Goal: Transaction & Acquisition: Purchase product/service

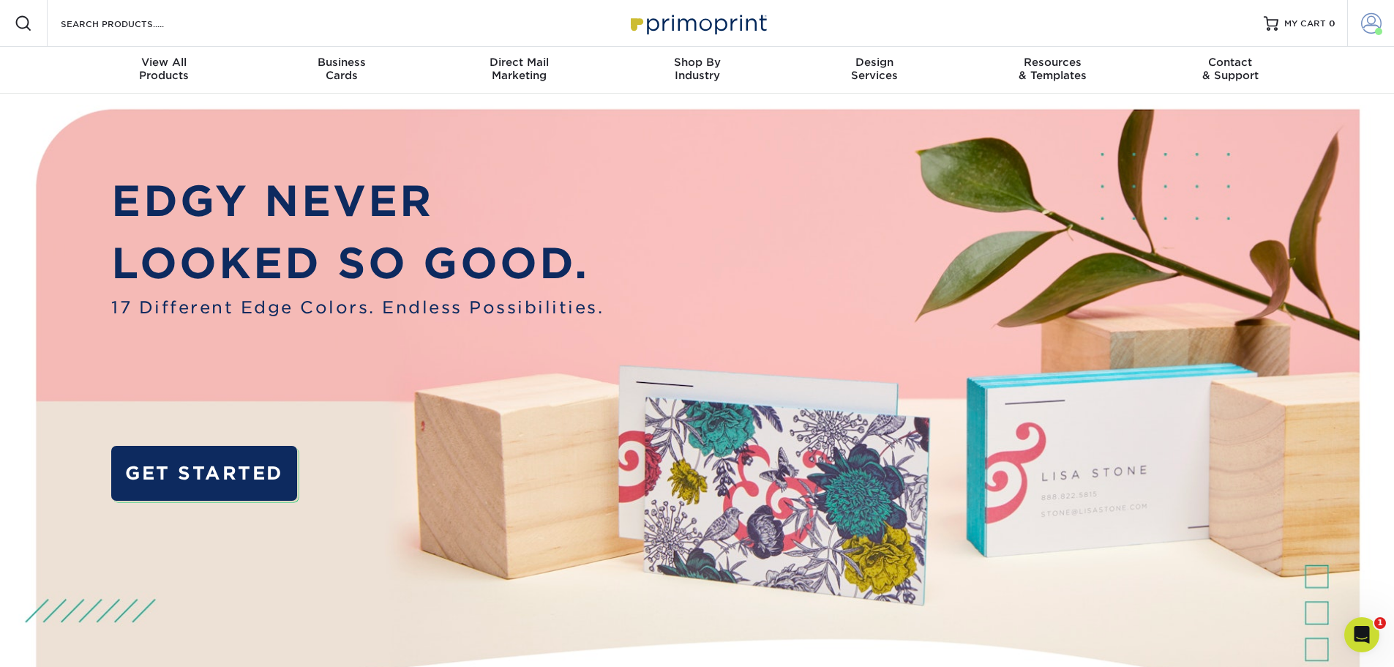
click at [1370, 16] on span at bounding box center [1371, 23] width 20 height 20
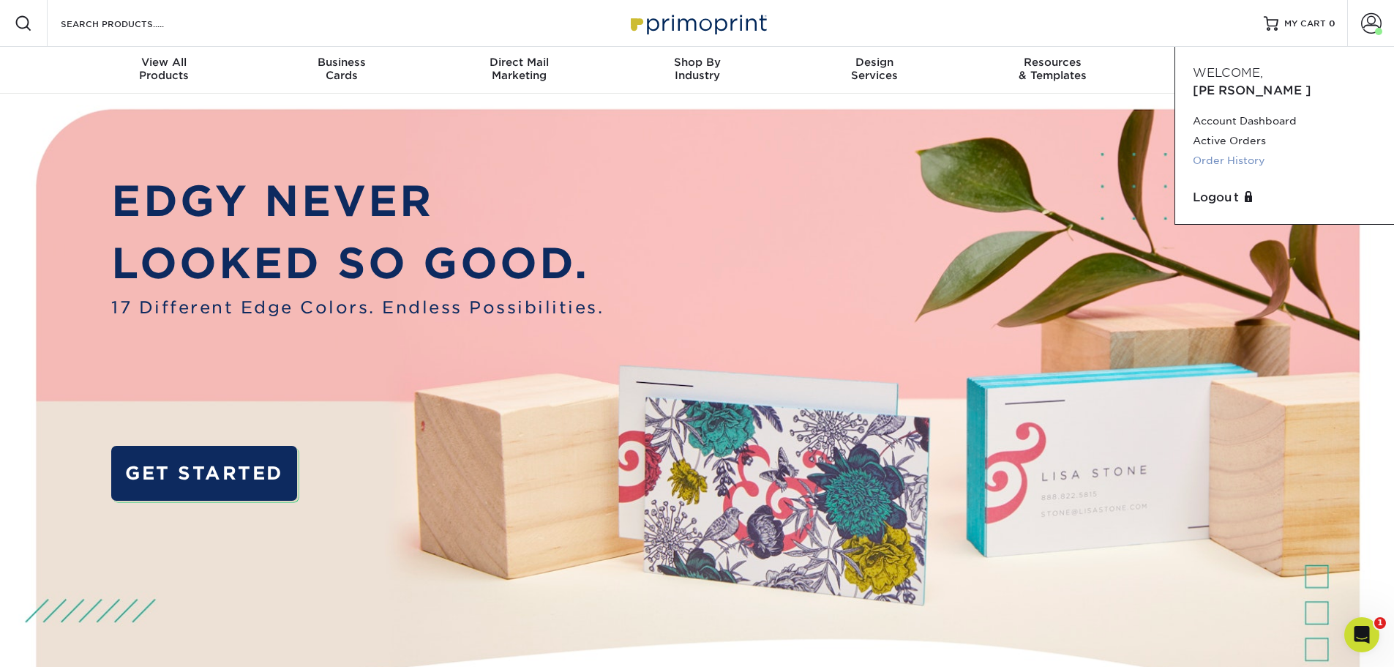
click at [1248, 151] on link "Order History" at bounding box center [1285, 161] width 184 height 20
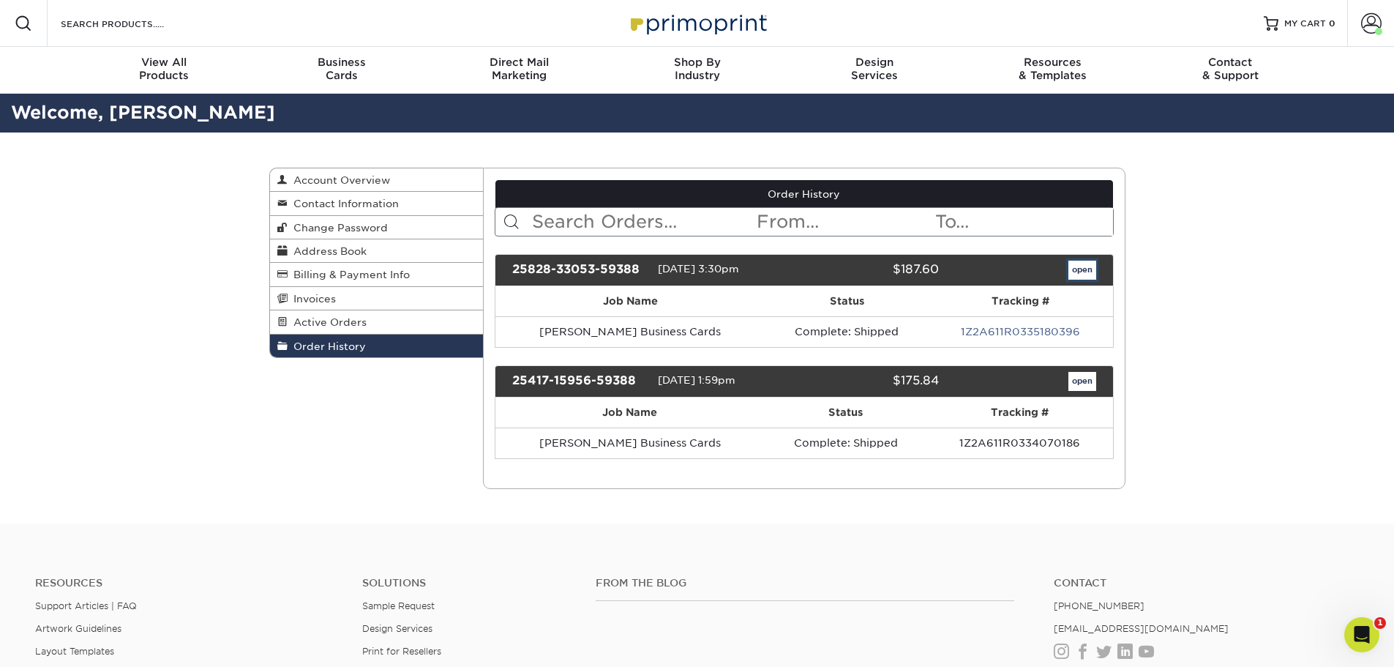
click at [1091, 268] on link "open" at bounding box center [1082, 269] width 28 height 19
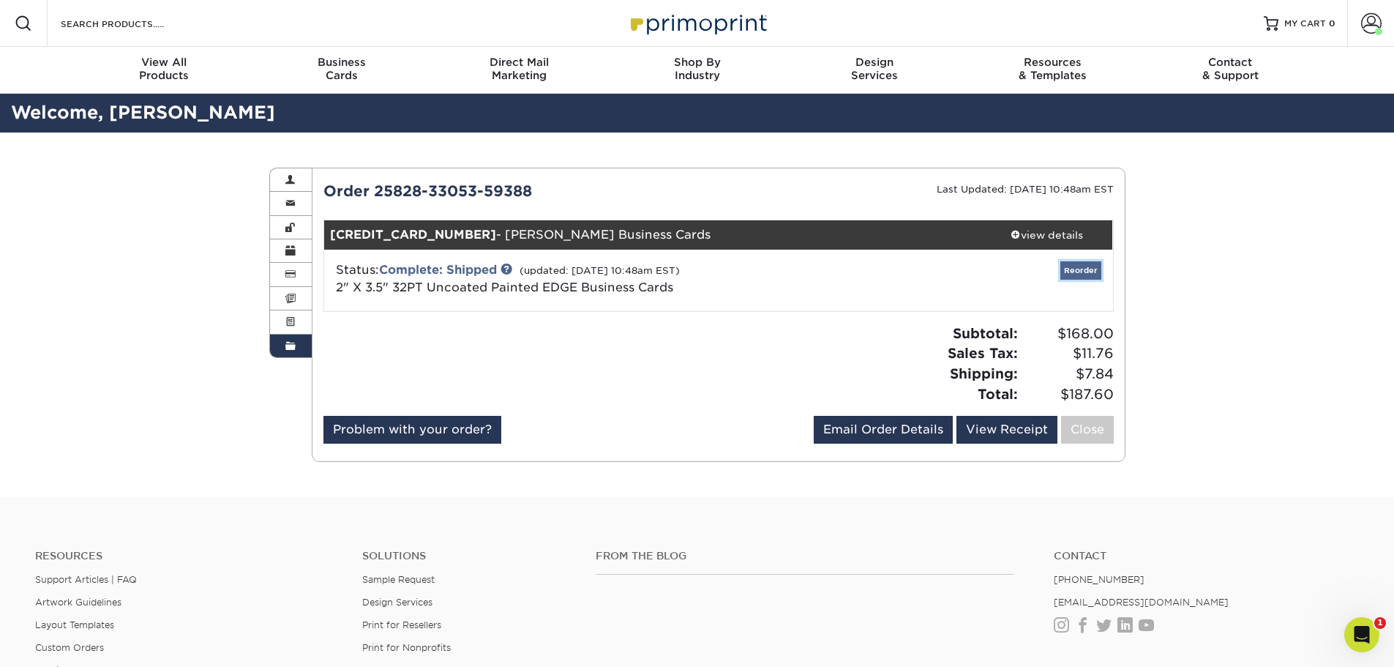
click at [1081, 271] on link "Reorder" at bounding box center [1080, 270] width 41 height 18
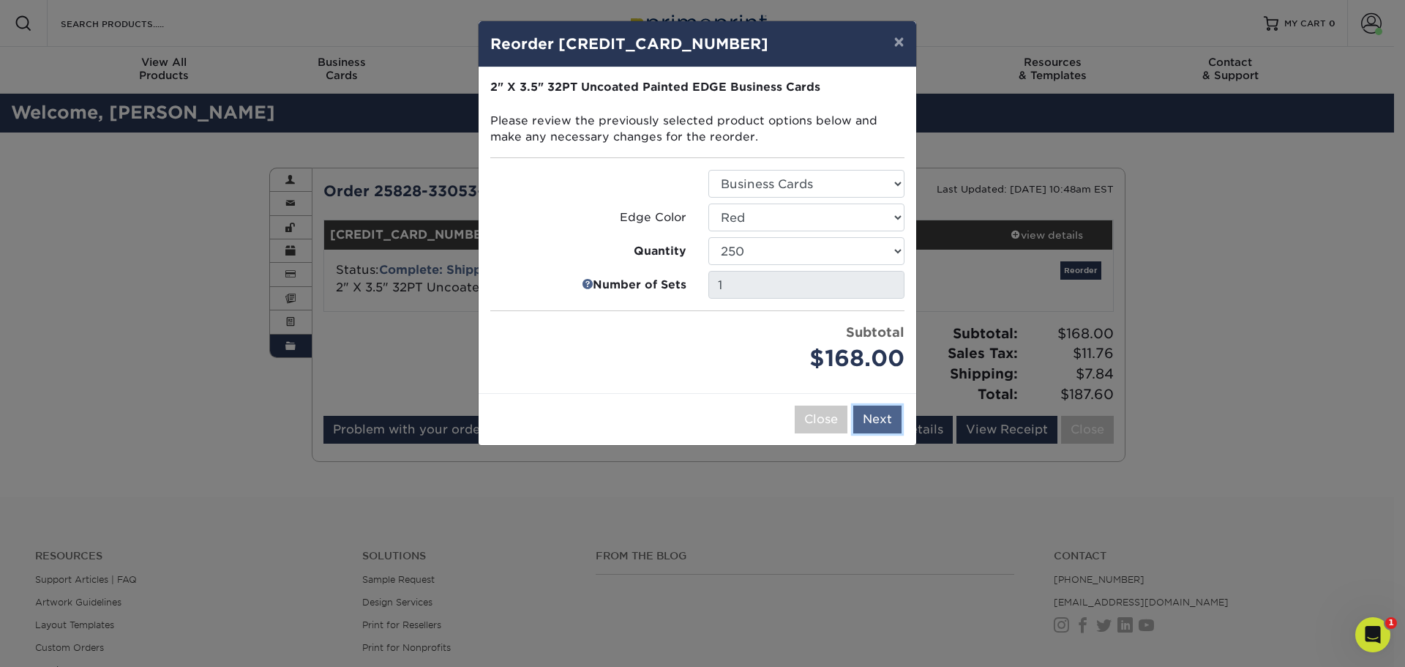
click at [889, 413] on button "Next" at bounding box center [877, 419] width 48 height 28
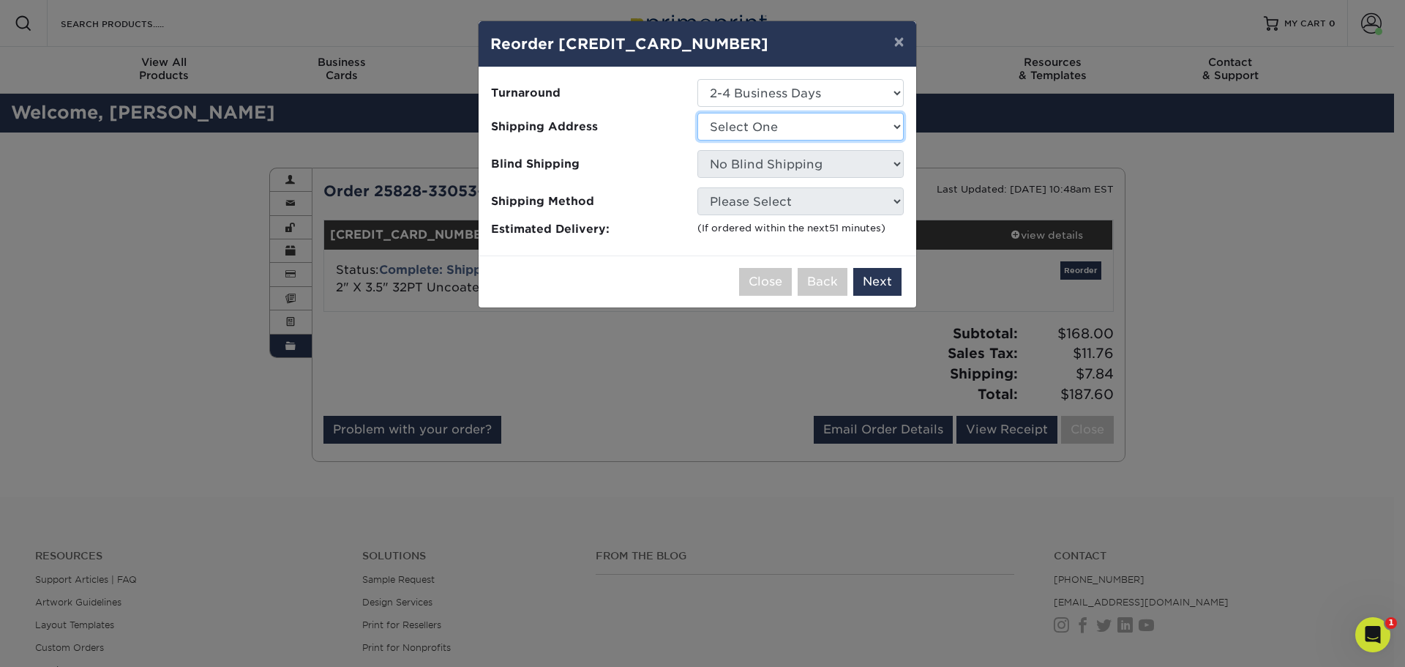
click at [827, 129] on select "Select One Haig Partners HQ Haig Partners HQ JD's Address" at bounding box center [800, 127] width 206 height 28
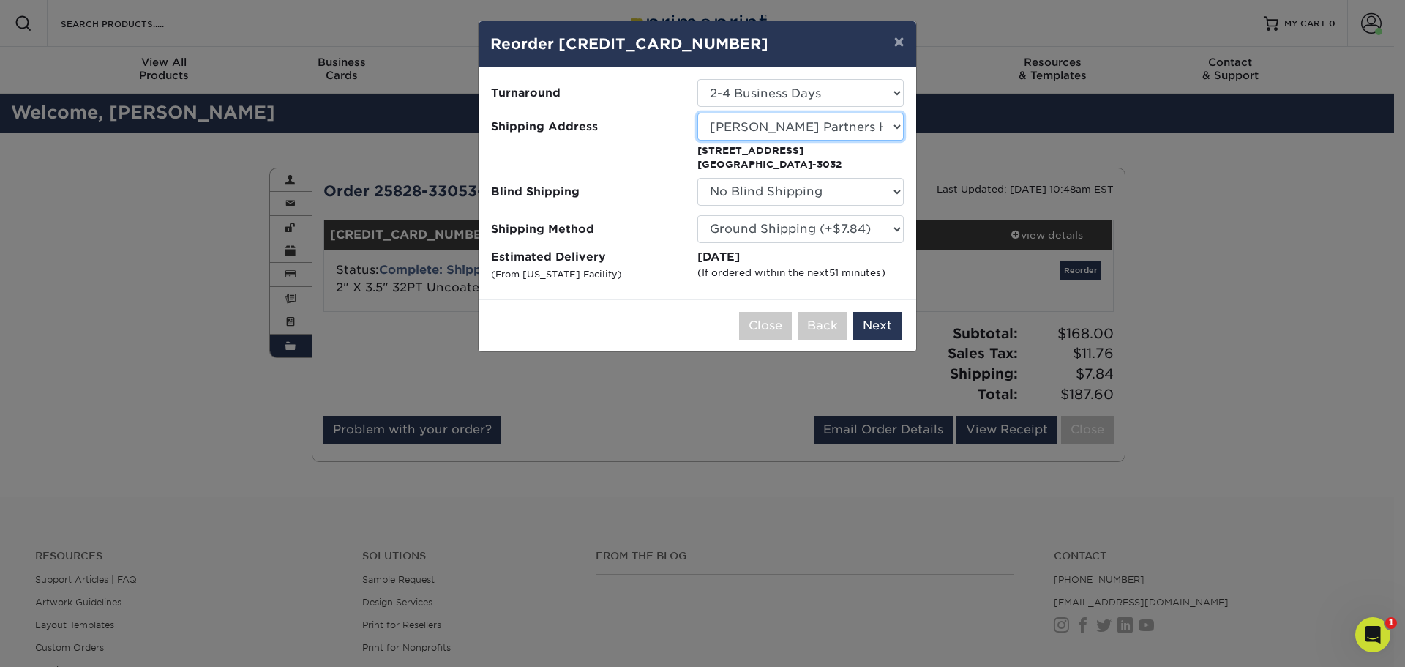
click at [863, 132] on select "Select One Haig Partners HQ Haig Partners HQ JD's Address" at bounding box center [800, 127] width 206 height 28
select select "285528"
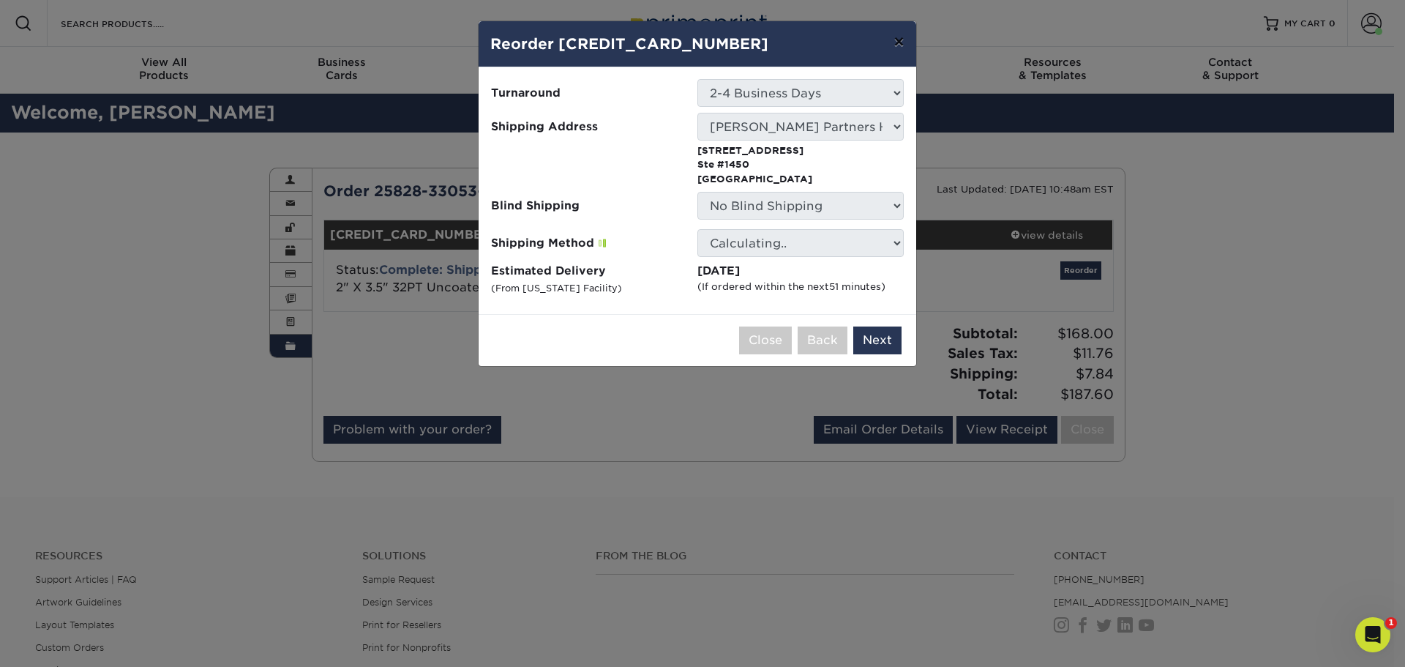
click at [901, 42] on button "×" at bounding box center [899, 41] width 34 height 41
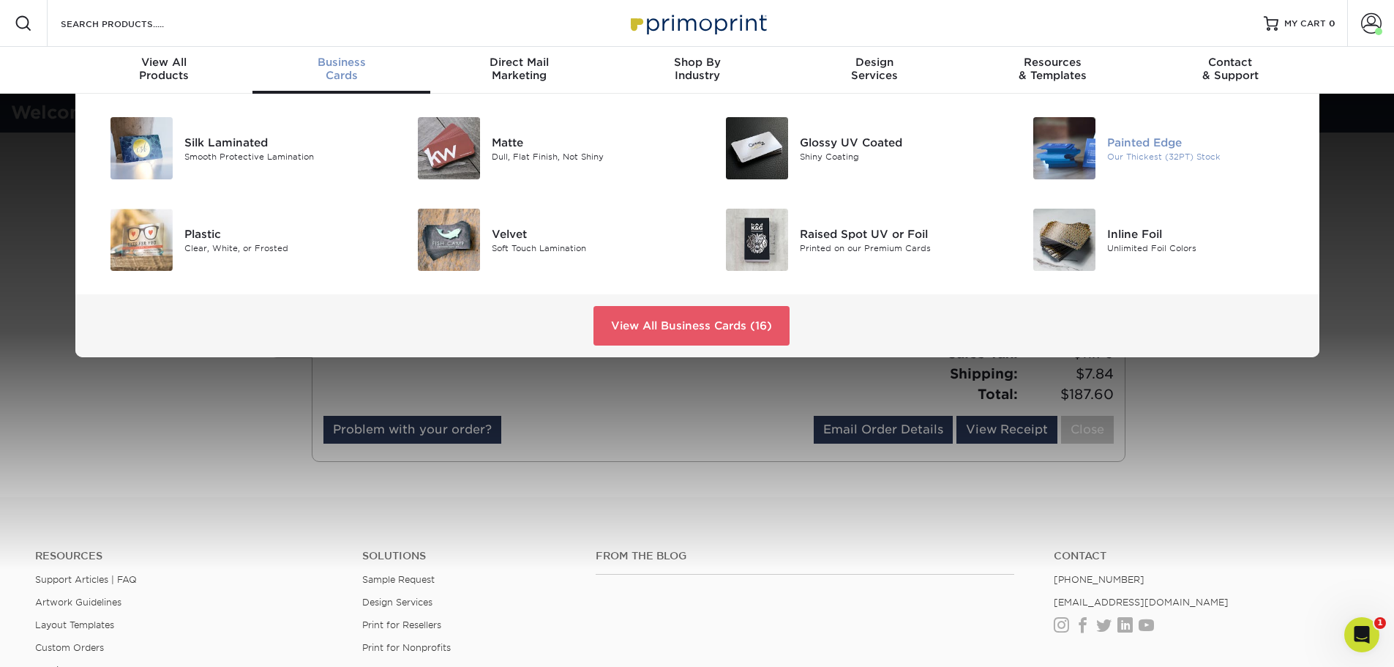
click at [1124, 145] on div "Painted Edge" at bounding box center [1204, 142] width 194 height 16
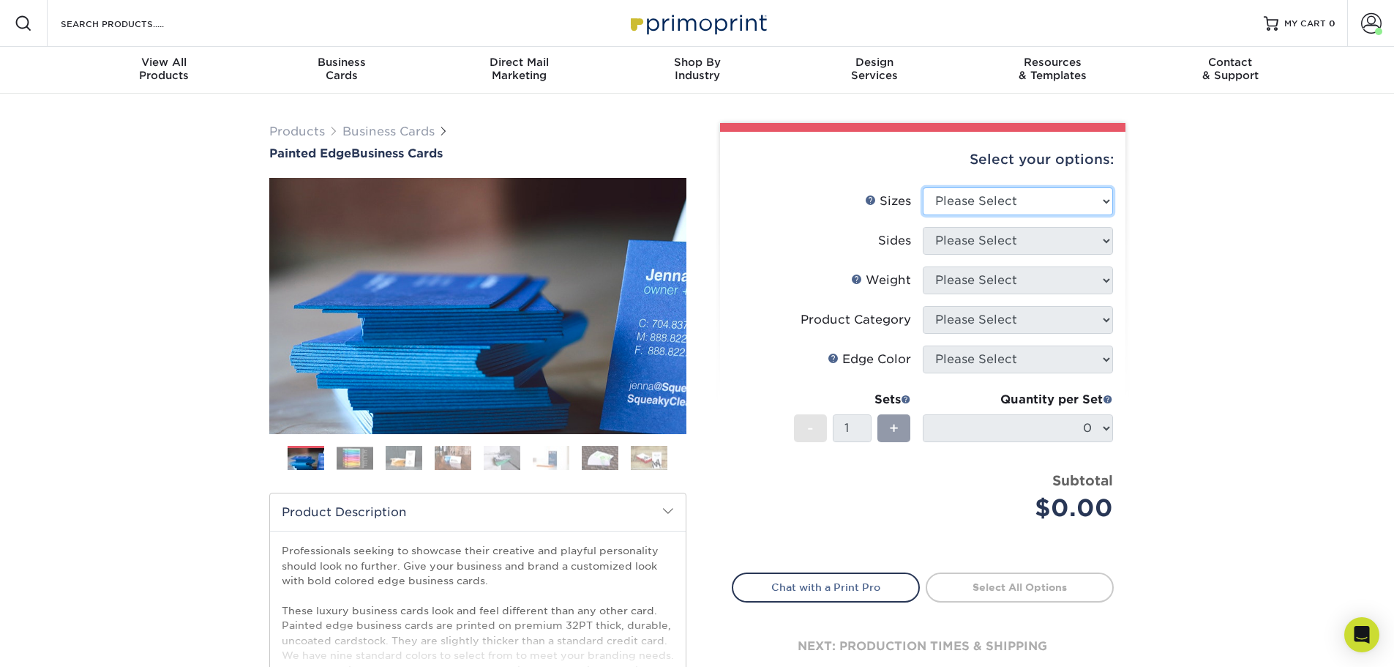
click at [1005, 208] on select "Please Select 2" x 3.5" - Standard 2.125" x 3.375" - European 2.5" x 2.5" - Squ…" at bounding box center [1018, 201] width 190 height 28
select select "2.00x3.50"
click at [923, 187] on select "Please Select 2" x 3.5" - Standard 2.125" x 3.375" - European 2.5" x 2.5" - Squ…" at bounding box center [1018, 201] width 190 height 28
click at [1001, 241] on select "Please Select Print Both Sides Print Front Only" at bounding box center [1018, 241] width 190 height 28
select select "13abbda7-1d64-4f25-8bb2-c179b224825d"
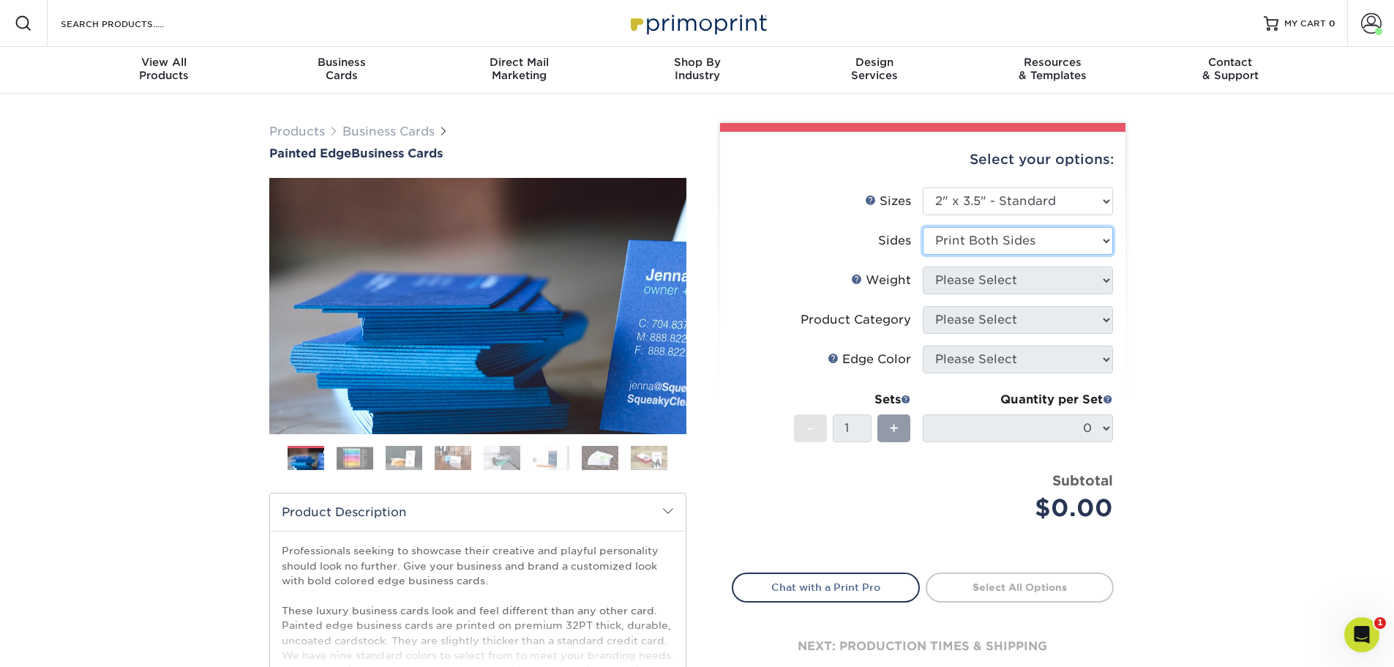
click at [923, 227] on select "Please Select Print Both Sides Print Front Only" at bounding box center [1018, 241] width 190 height 28
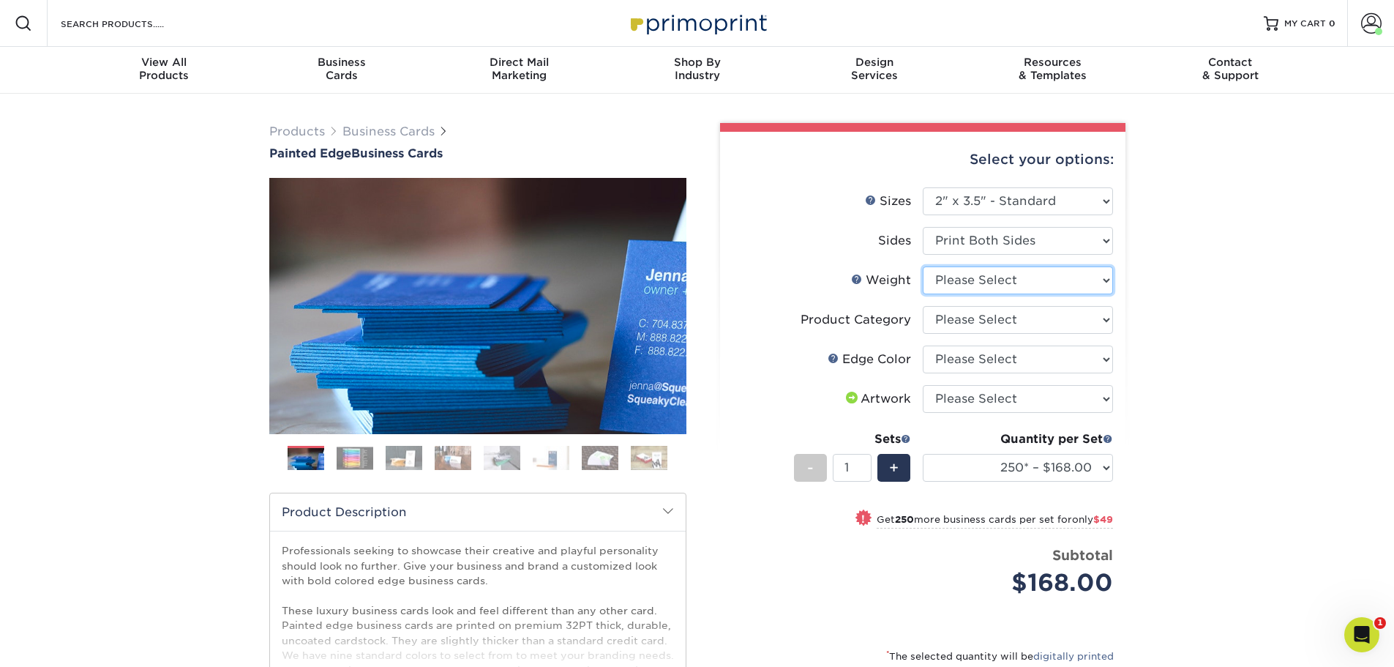
click at [991, 282] on select "Please Select 32PTUC" at bounding box center [1018, 280] width 190 height 28
select select "32PTUC"
click at [923, 266] on select "Please Select 32PTUC" at bounding box center [1018, 280] width 190 height 28
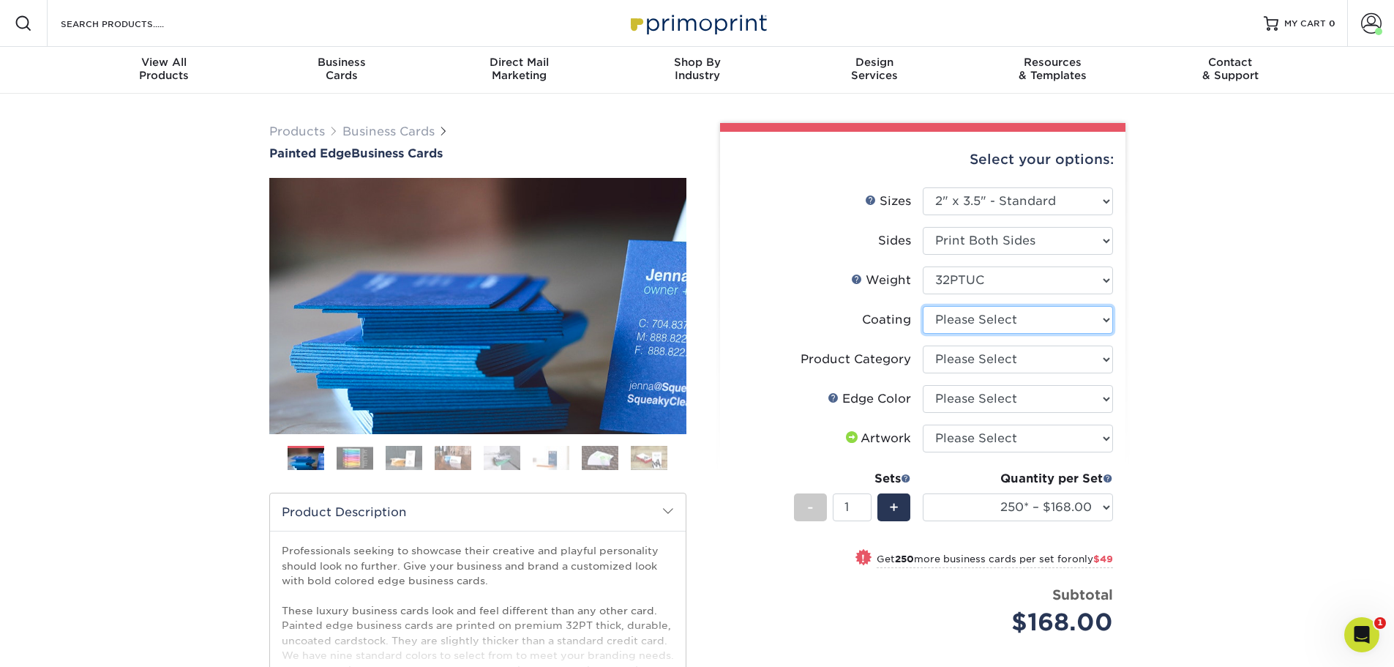
click at [988, 321] on select at bounding box center [1018, 320] width 190 height 28
select select "3e7618de-abca-4bda-9f97-8b9129e913d8"
click at [923, 306] on select at bounding box center [1018, 320] width 190 height 28
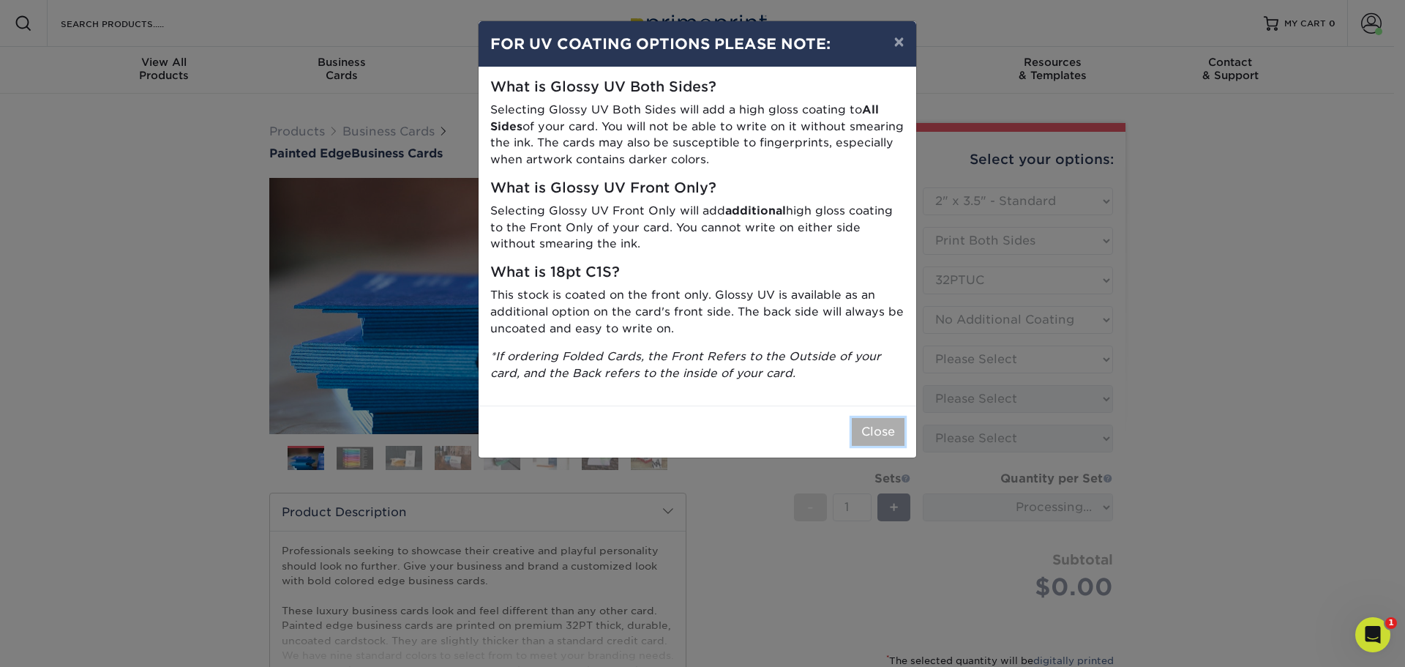
click at [895, 432] on button "Close" at bounding box center [878, 432] width 53 height 28
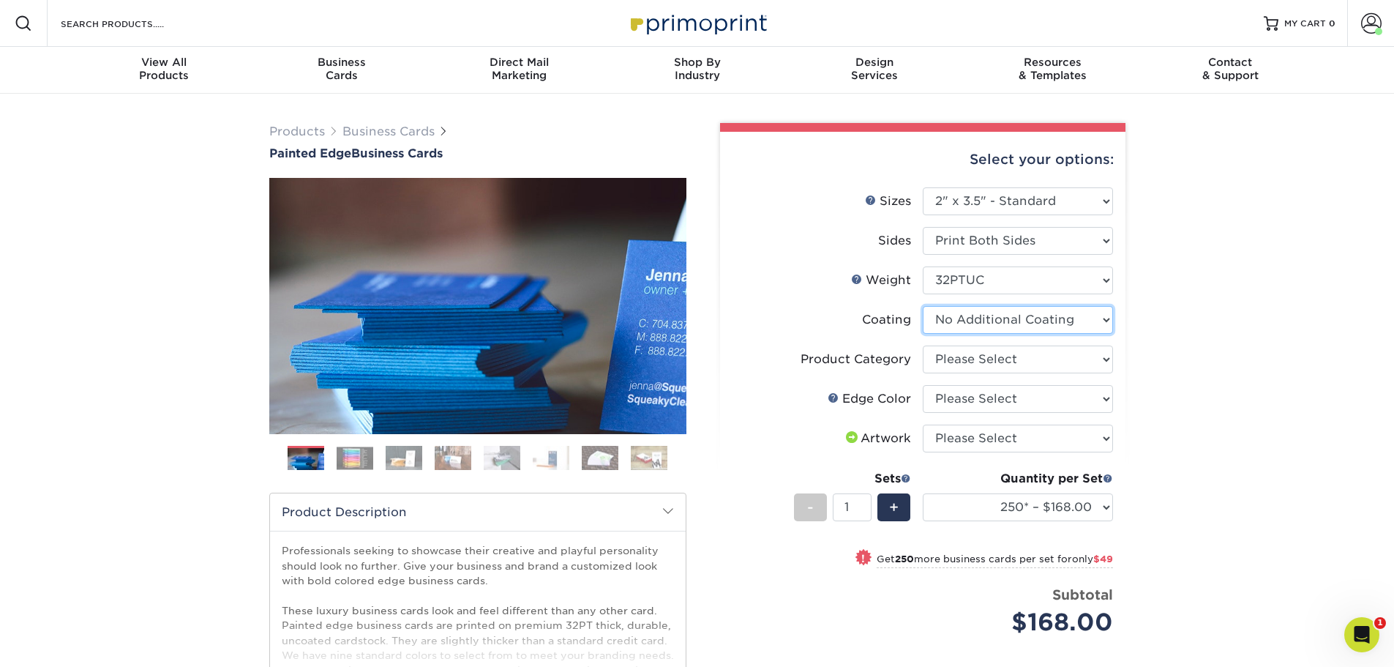
click at [976, 326] on select at bounding box center [1018, 320] width 190 height 28
click at [973, 356] on select "Please Select Business Cards" at bounding box center [1018, 359] width 190 height 28
select select "3b5148f1-0588-4f88-a218-97bcfdce65c1"
click at [923, 345] on select "Please Select Business Cards" at bounding box center [1018, 359] width 190 height 28
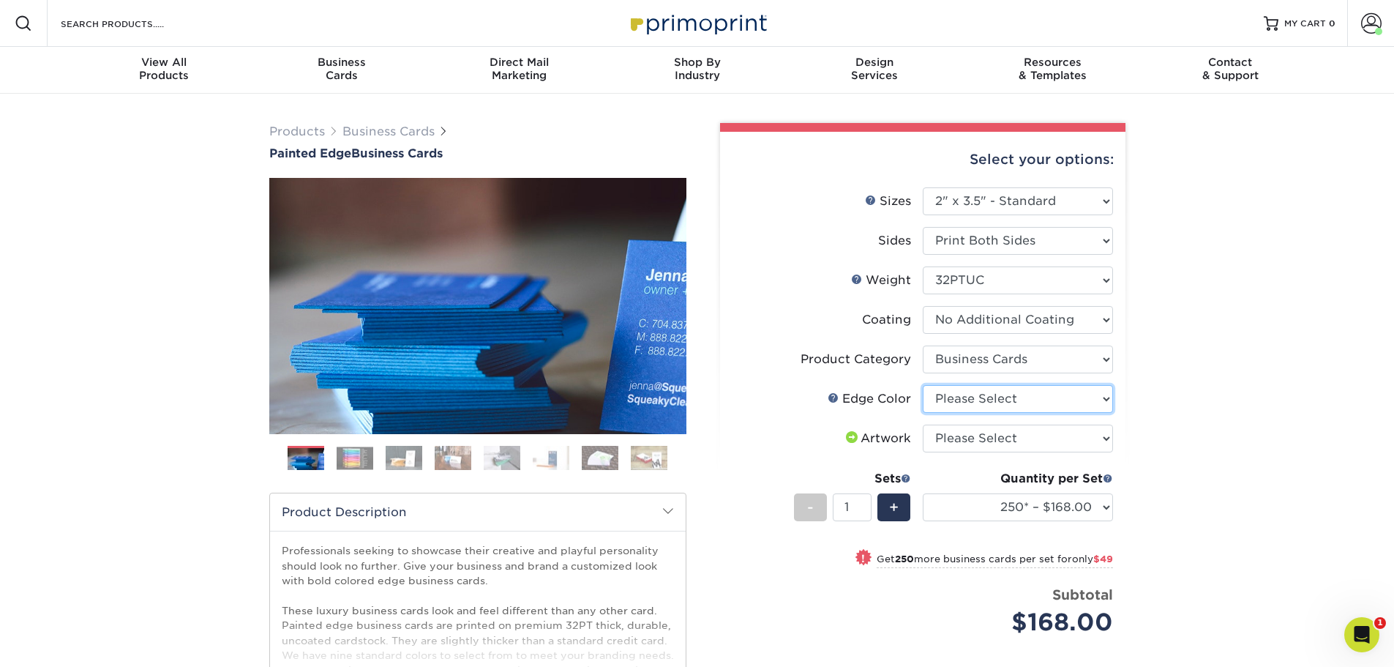
click at [974, 396] on select "Please Select Charcoal Black Brown Blue Pearlescent Blue Pearlescent Gold Pearl…" at bounding box center [1018, 399] width 190 height 28
select select "1ae850e6-61c5-45b7-a71d-f488378c5a25"
click at [923, 385] on select "Please Select Charcoal Black Brown Blue Pearlescent Blue Pearlescent Gold Pearl…" at bounding box center [1018, 399] width 190 height 28
click at [975, 432] on select "Please Select I will upload files I need a design - $100" at bounding box center [1018, 438] width 190 height 28
select select "upload"
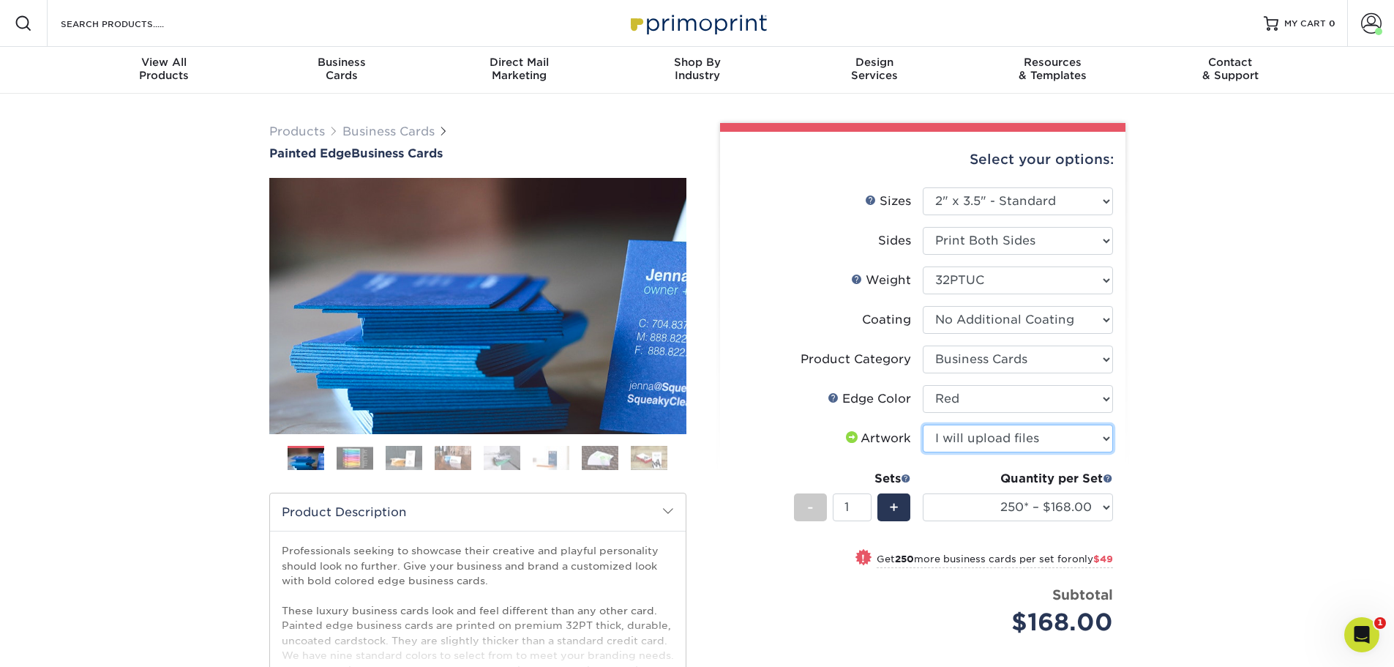
click at [923, 424] on select "Please Select I will upload files I need a design - $100" at bounding box center [1018, 438] width 190 height 28
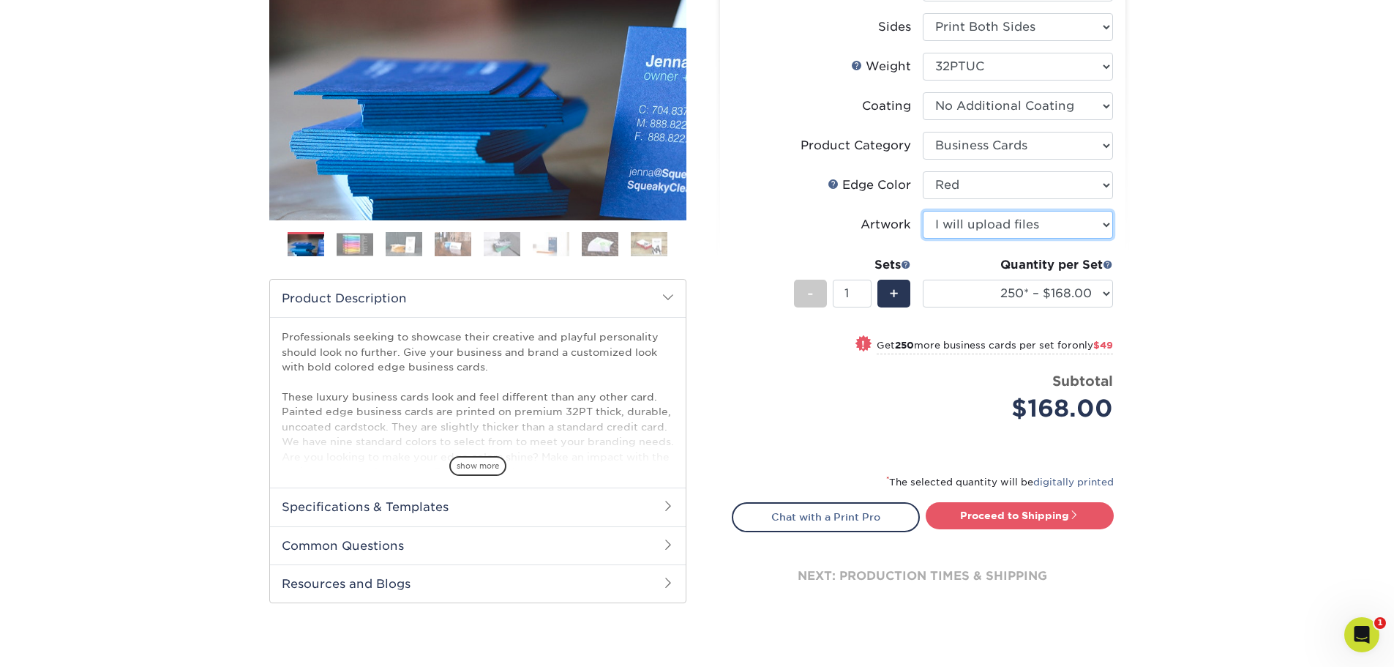
scroll to position [219, 0]
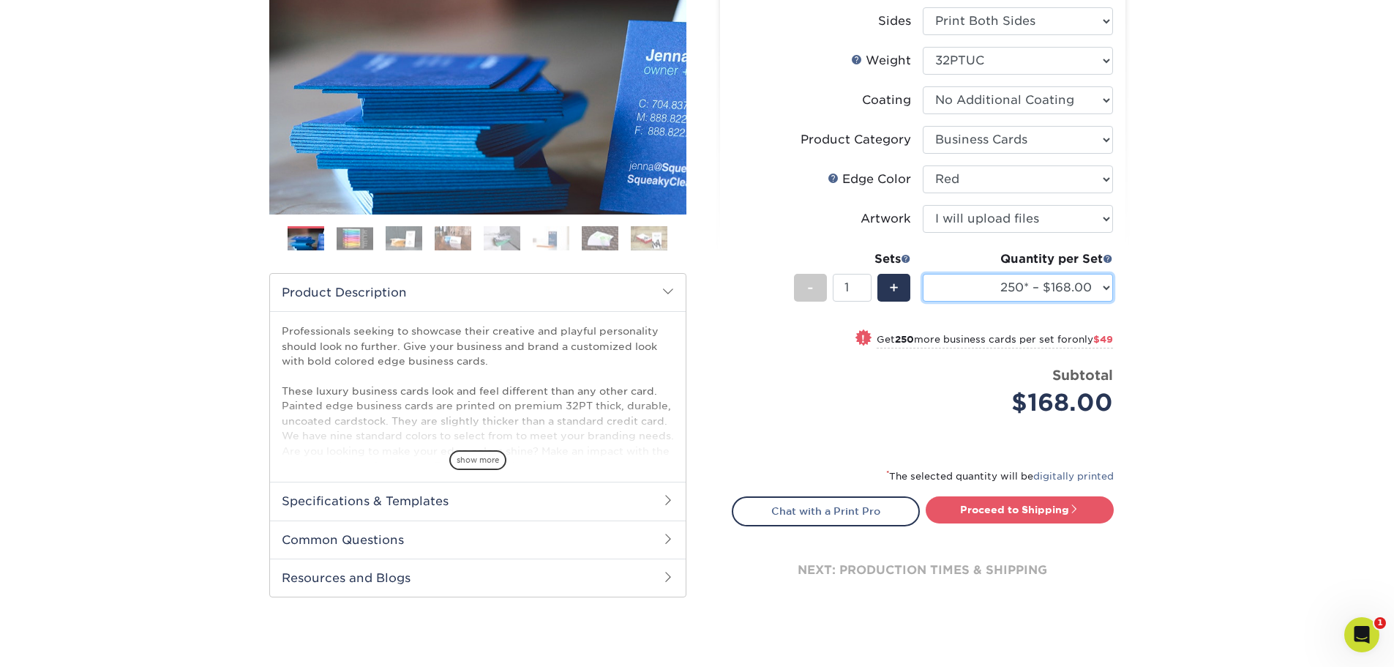
click at [1034, 285] on select "250* – $168.00 500* – $217.00 1000* – $339.00" at bounding box center [1018, 288] width 190 height 28
click at [1027, 501] on link "Proceed to Shipping" at bounding box center [1019, 509] width 188 height 26
type input "Set 1"
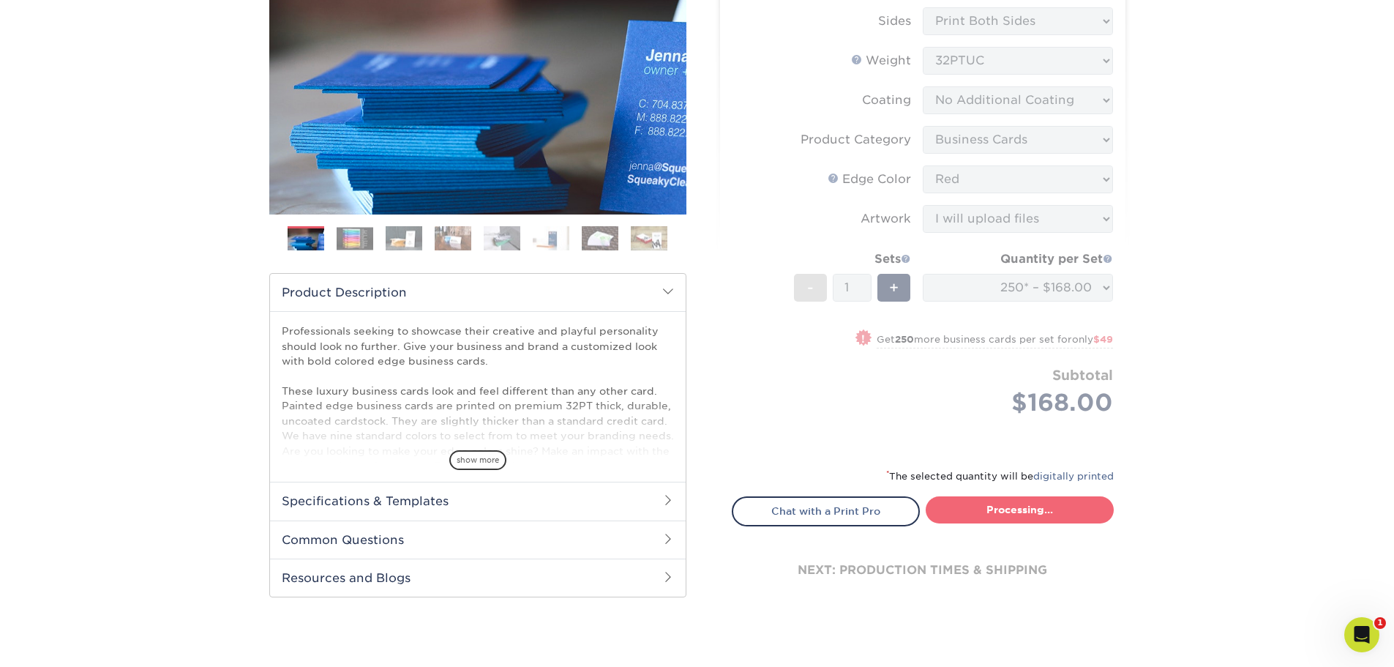
select select "b1d50ed3-fc81-464d-a1d8-d1915fbce704"
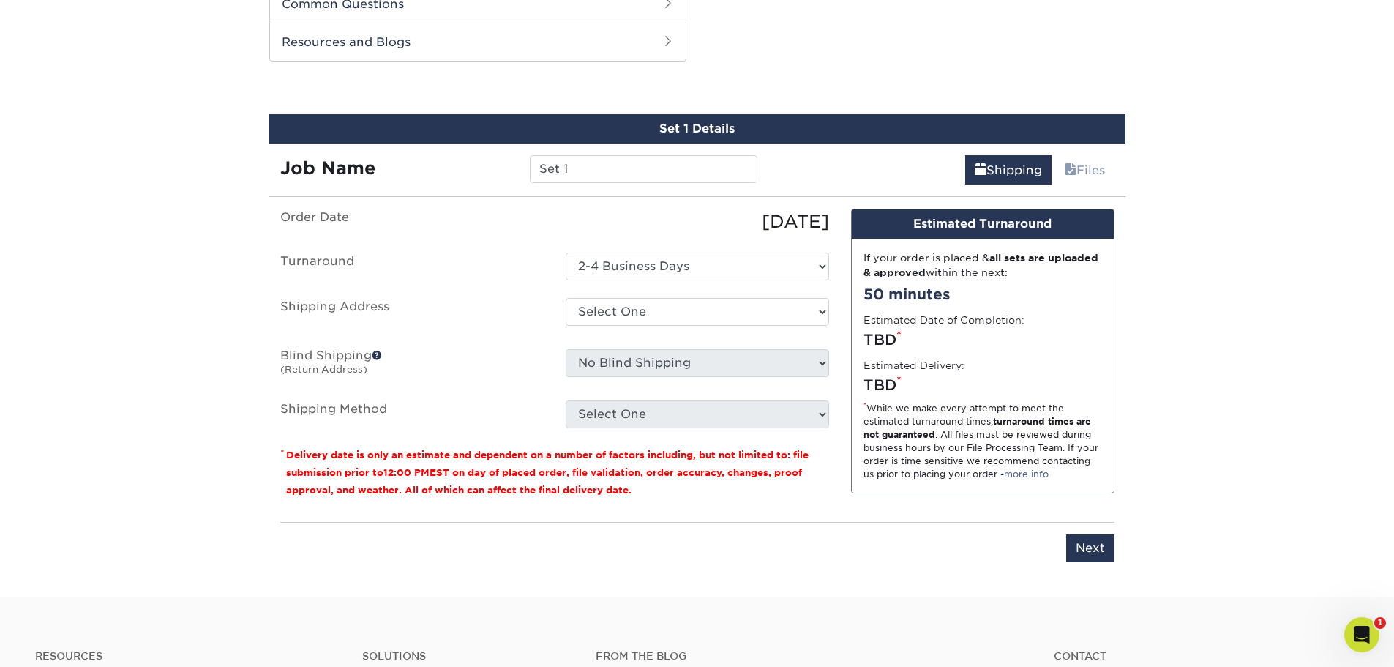
scroll to position [756, 0]
click at [629, 170] on input "Set 1" at bounding box center [644, 168] width 228 height 28
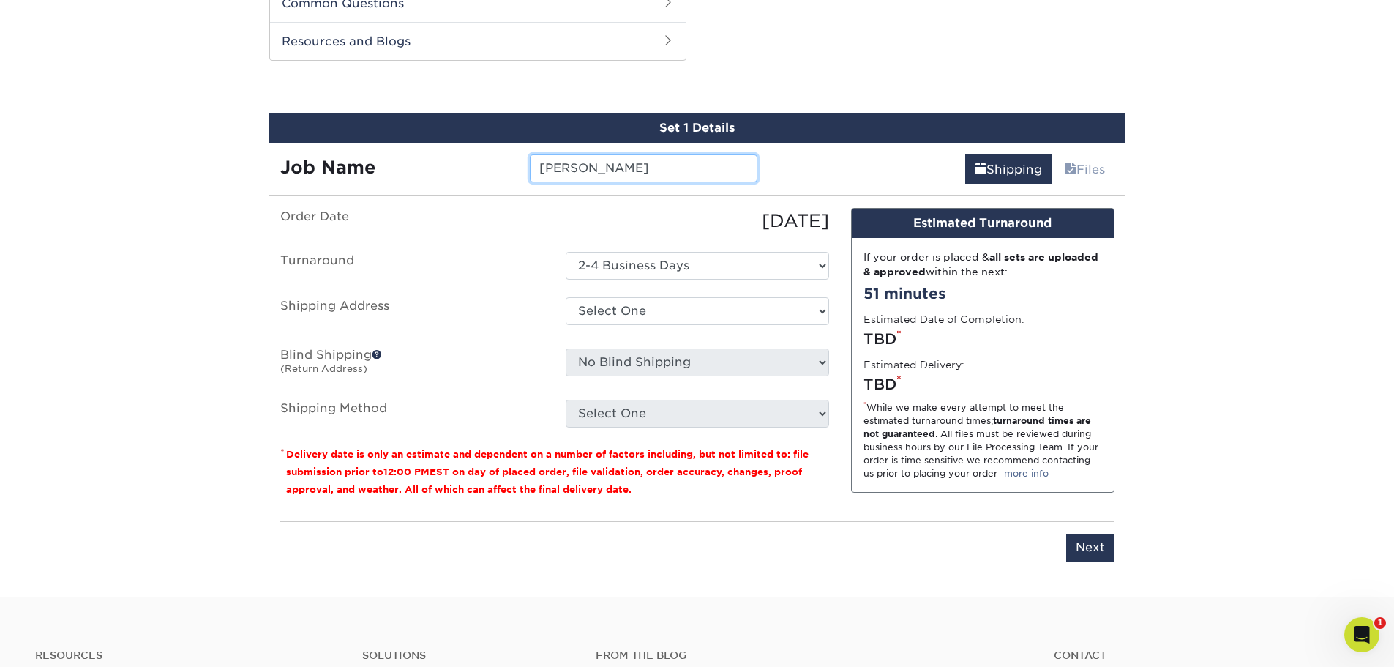
type input "Brendan Foley"
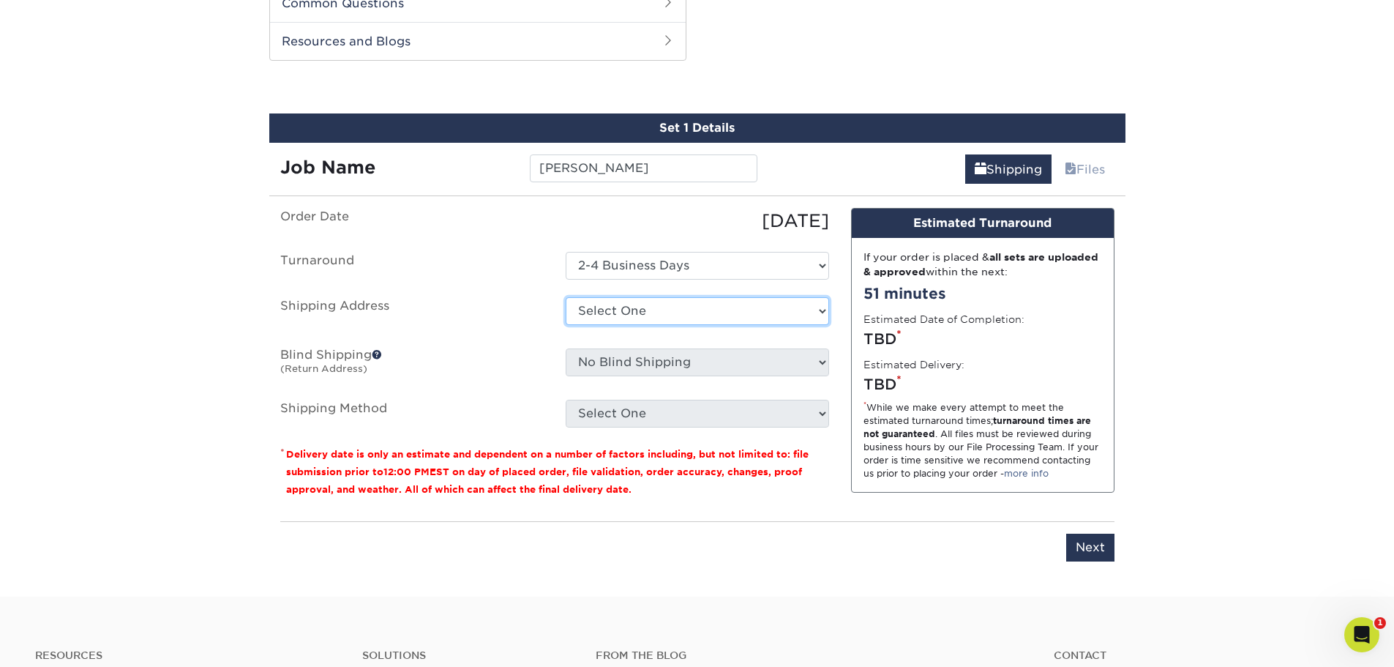
click at [620, 309] on select "Select One Haig Partners HQ Haig Partners HQ JD's Address + Add New Address" at bounding box center [697, 311] width 263 height 28
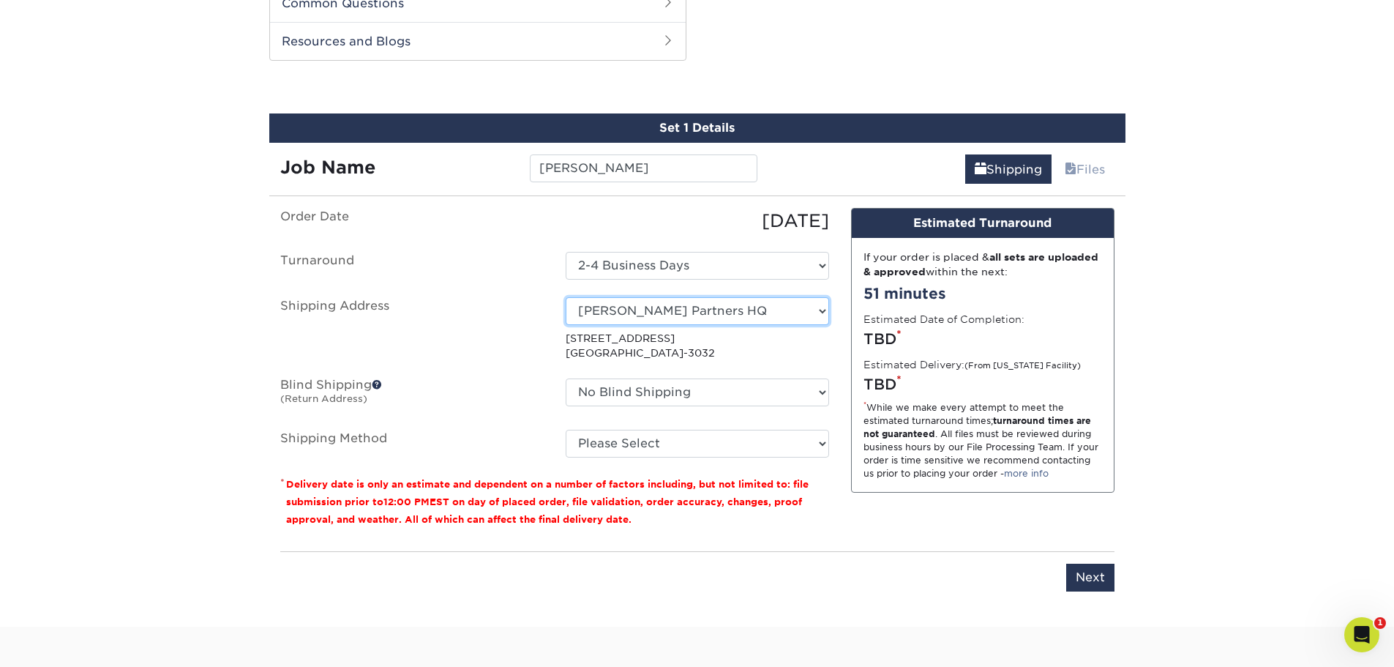
click at [687, 315] on select "Select One Haig Partners HQ Haig Partners HQ JD's Address + Add New Address" at bounding box center [697, 311] width 263 height 28
select select "285528"
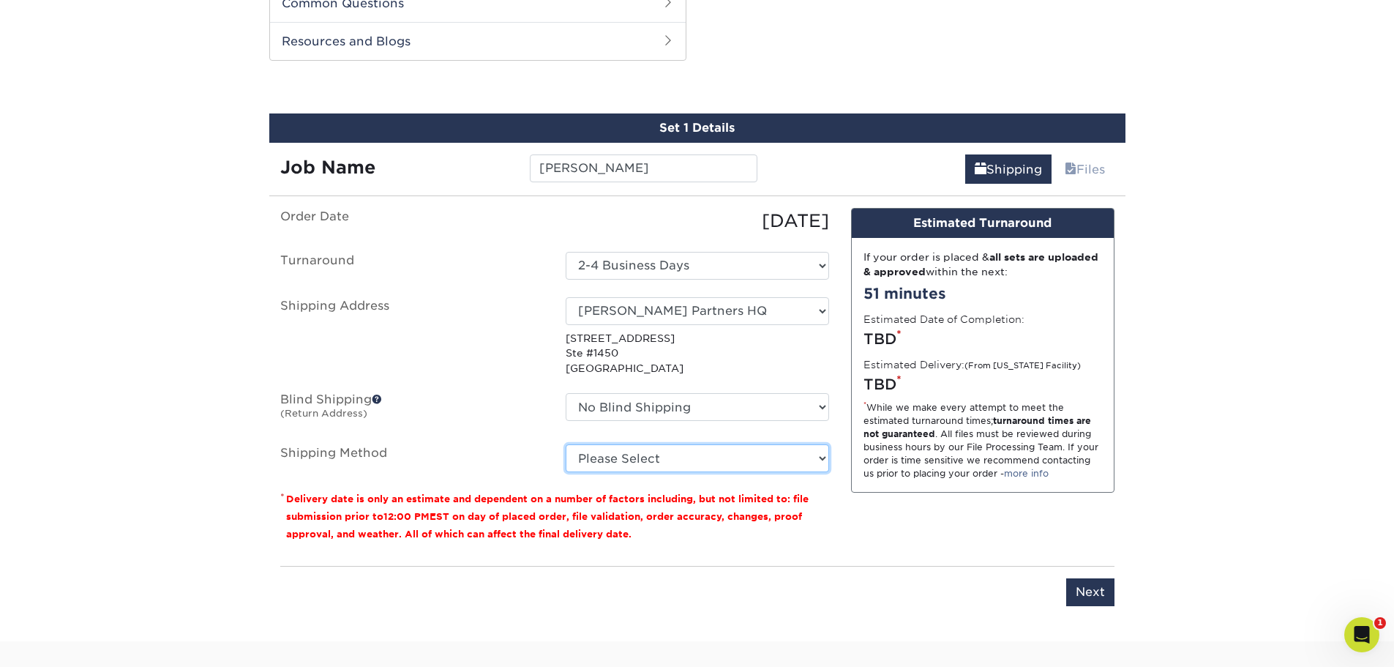
click at [590, 462] on select "Please Select Ground Shipping (+$7.84) 3 Day Shipping Service (+$15.34) 2 Day A…" at bounding box center [697, 458] width 263 height 28
select select "03"
click at [566, 444] on select "Please Select Ground Shipping (+$7.84) 3 Day Shipping Service (+$15.34) 2 Day A…" at bounding box center [697, 458] width 263 height 28
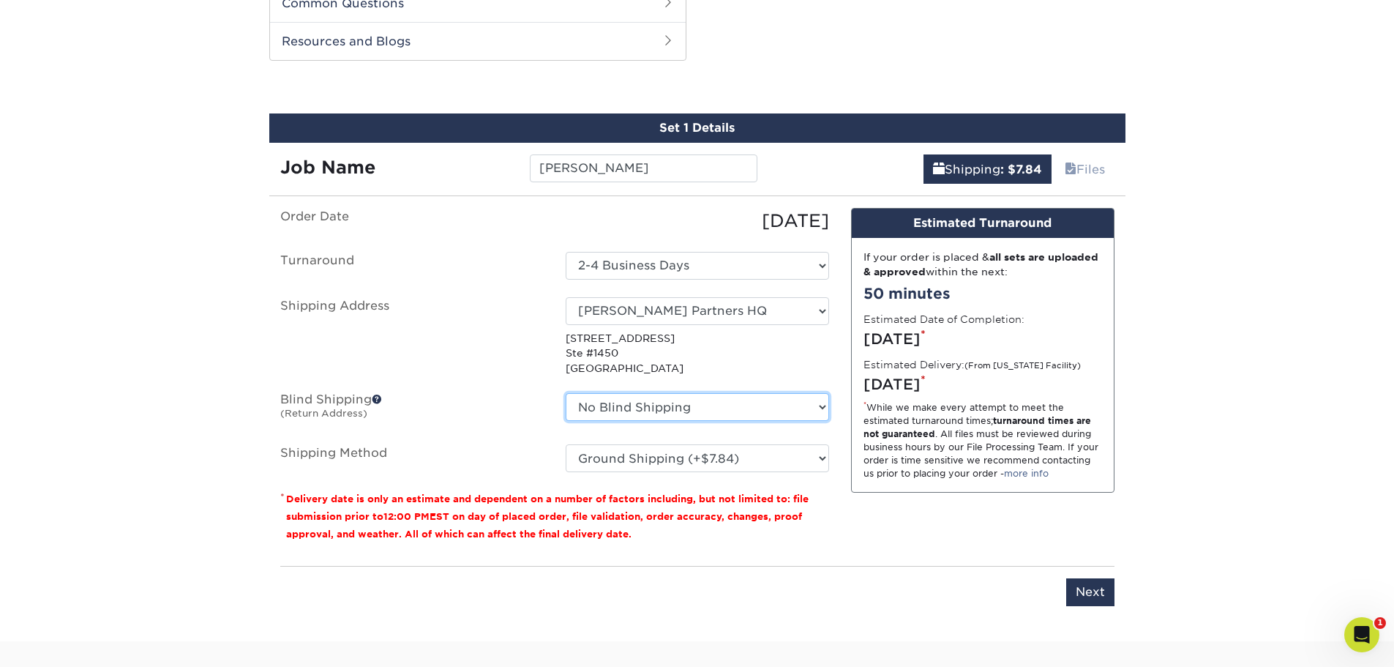
click at [755, 413] on select "No Blind Shipping Haig Partners HQ Haig Partners HQ JD's Address + Add New Addr…" at bounding box center [697, 407] width 263 height 28
click at [1096, 493] on div "Design Estimated Turnaround If your order is placed & all sets are uploaded & a…" at bounding box center [982, 381] width 285 height 346
click at [1111, 599] on input "Next" at bounding box center [1090, 592] width 48 height 28
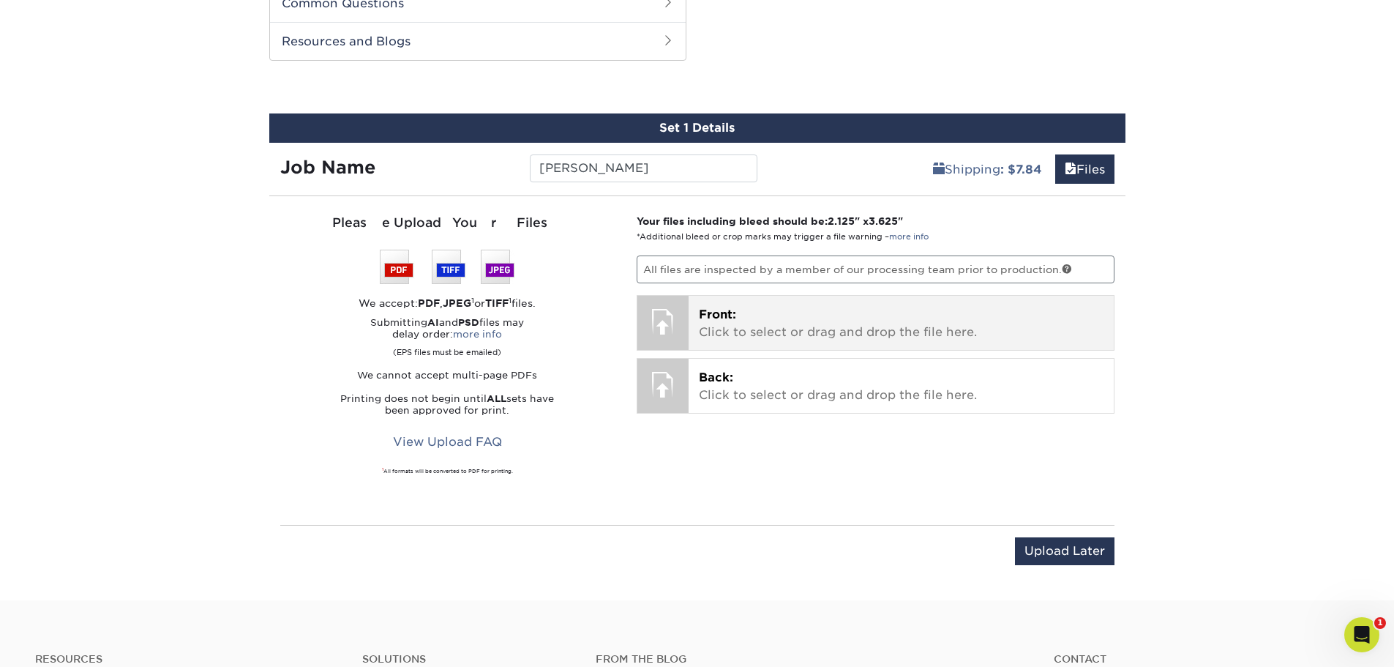
click at [711, 319] on span "Front:" at bounding box center [717, 314] width 37 height 14
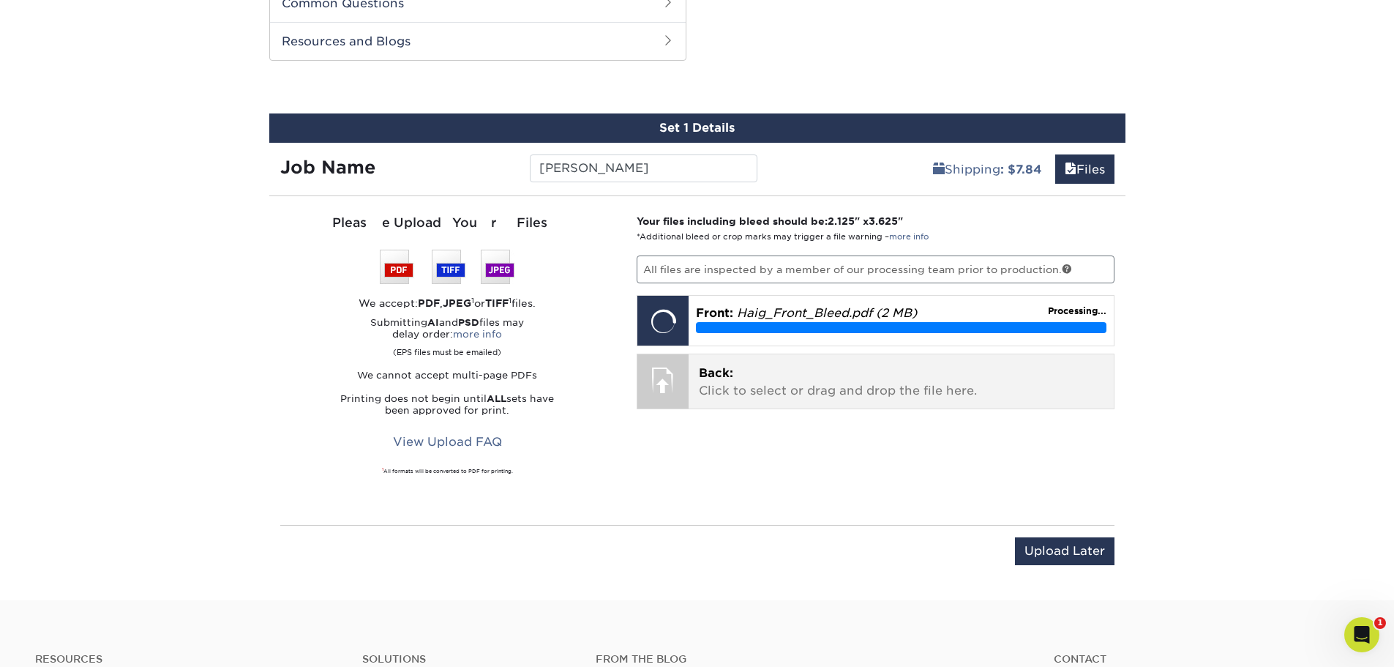
click at [715, 376] on span "Back:" at bounding box center [716, 373] width 34 height 14
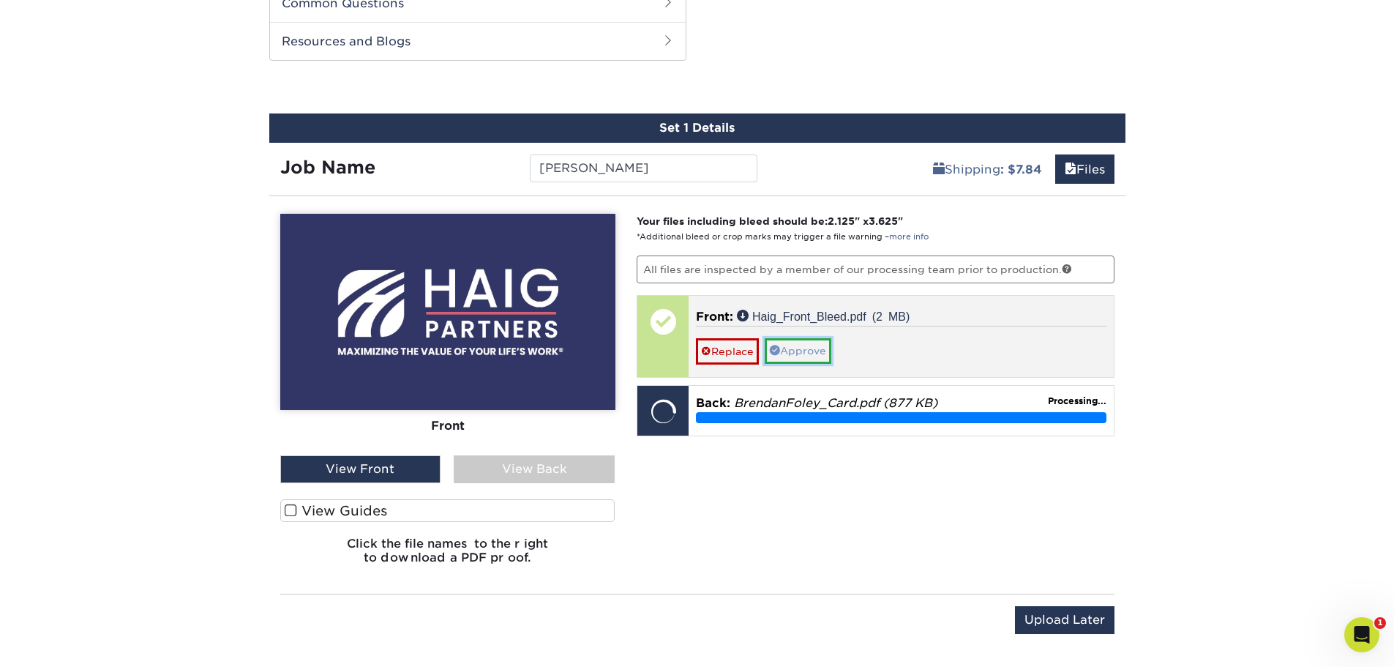
click at [814, 349] on link "Approve" at bounding box center [798, 350] width 67 height 25
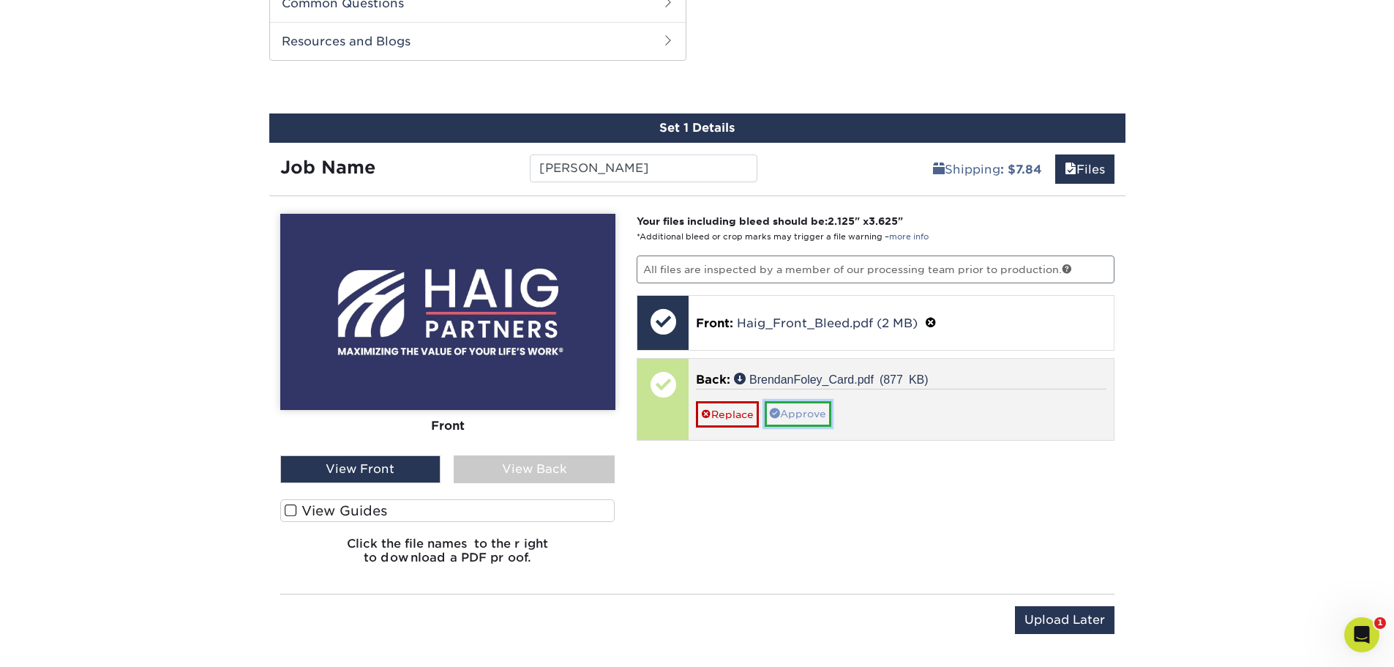
click at [812, 406] on link "Approve" at bounding box center [798, 413] width 67 height 25
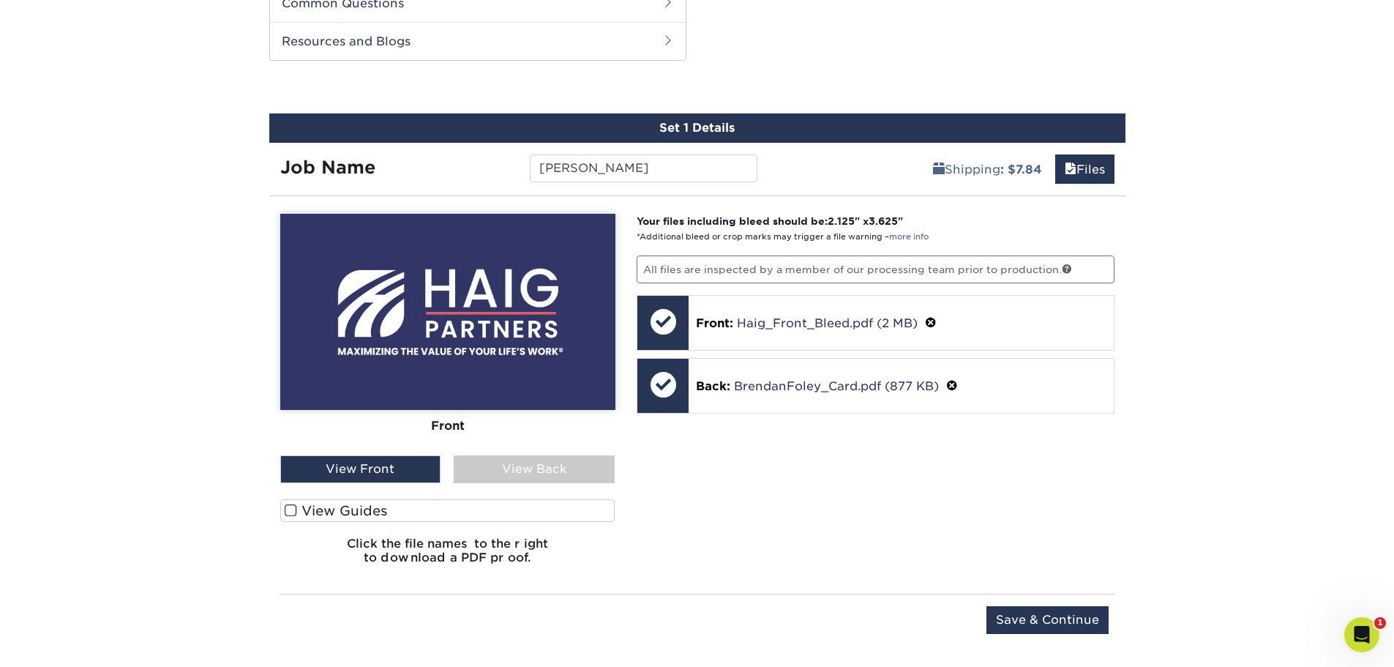
click at [530, 461] on div "View Back" at bounding box center [534, 469] width 161 height 28
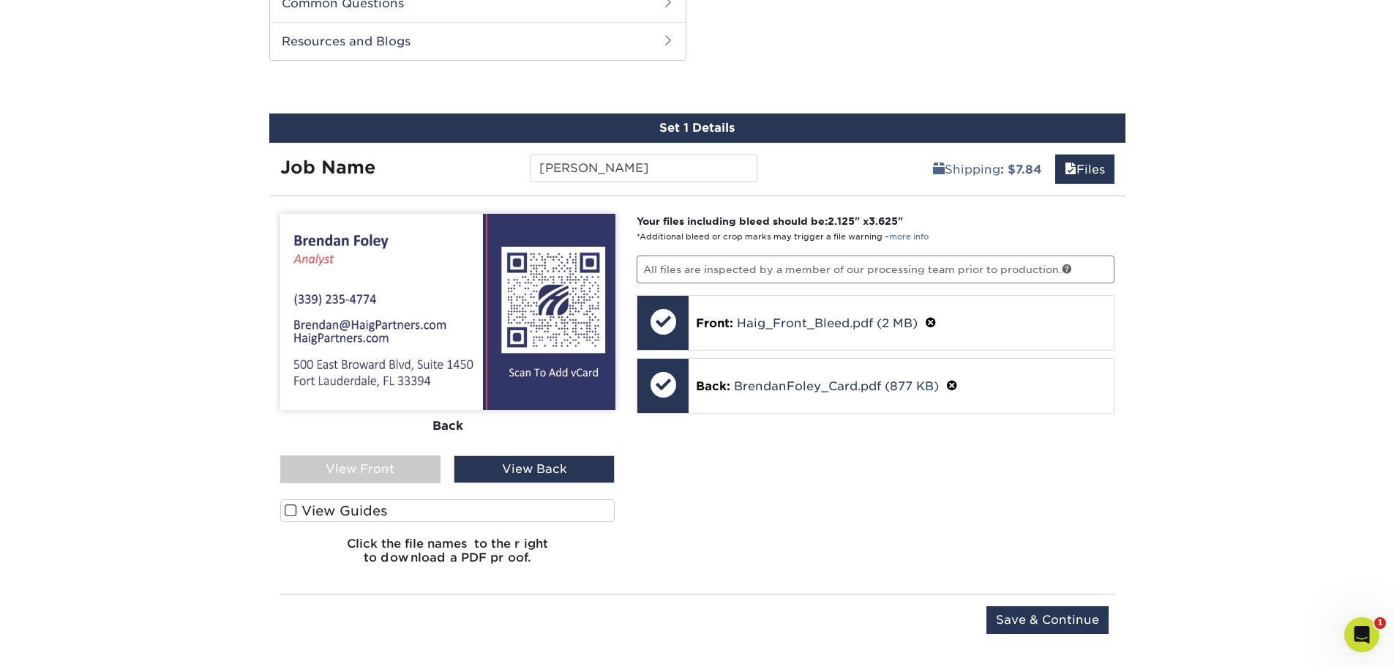
click at [335, 500] on label "View Guides" at bounding box center [447, 510] width 335 height 23
click at [0, 0] on input "View Guides" at bounding box center [0, 0] width 0 height 0
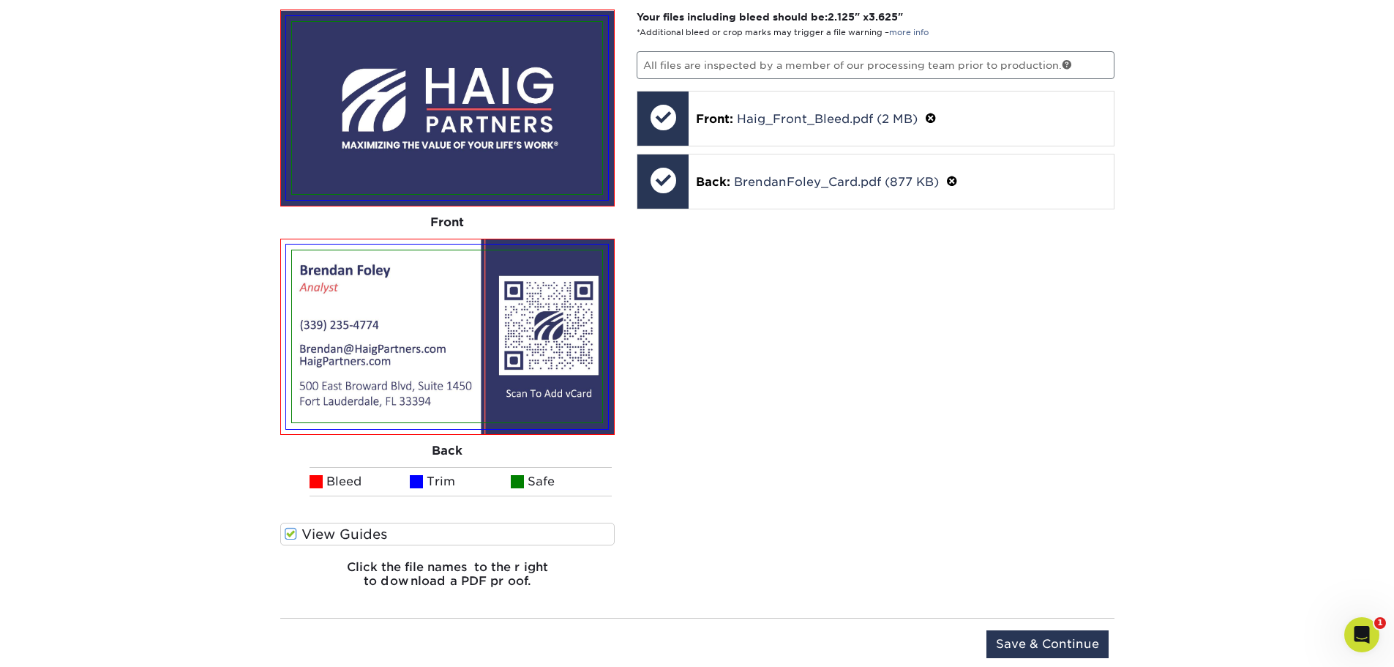
scroll to position [975, 0]
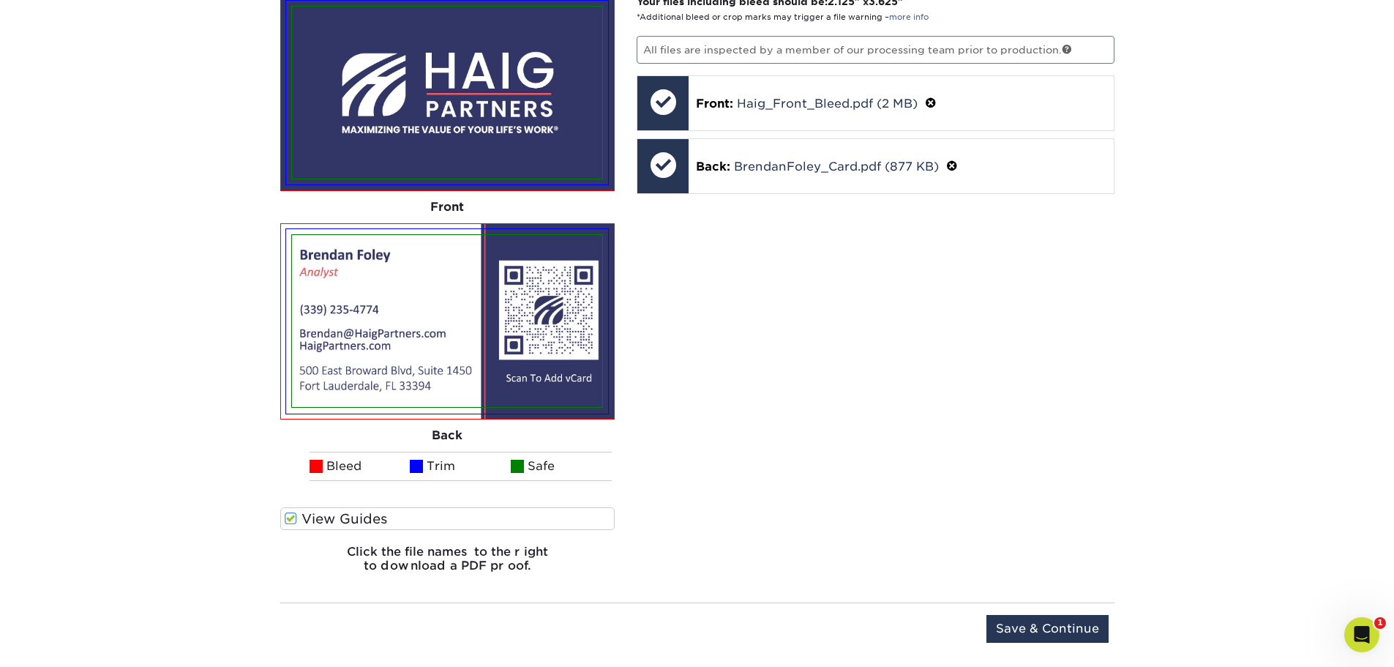
click at [346, 514] on label "View Guides" at bounding box center [447, 518] width 335 height 23
click at [0, 0] on input "View Guides" at bounding box center [0, 0] width 0 height 0
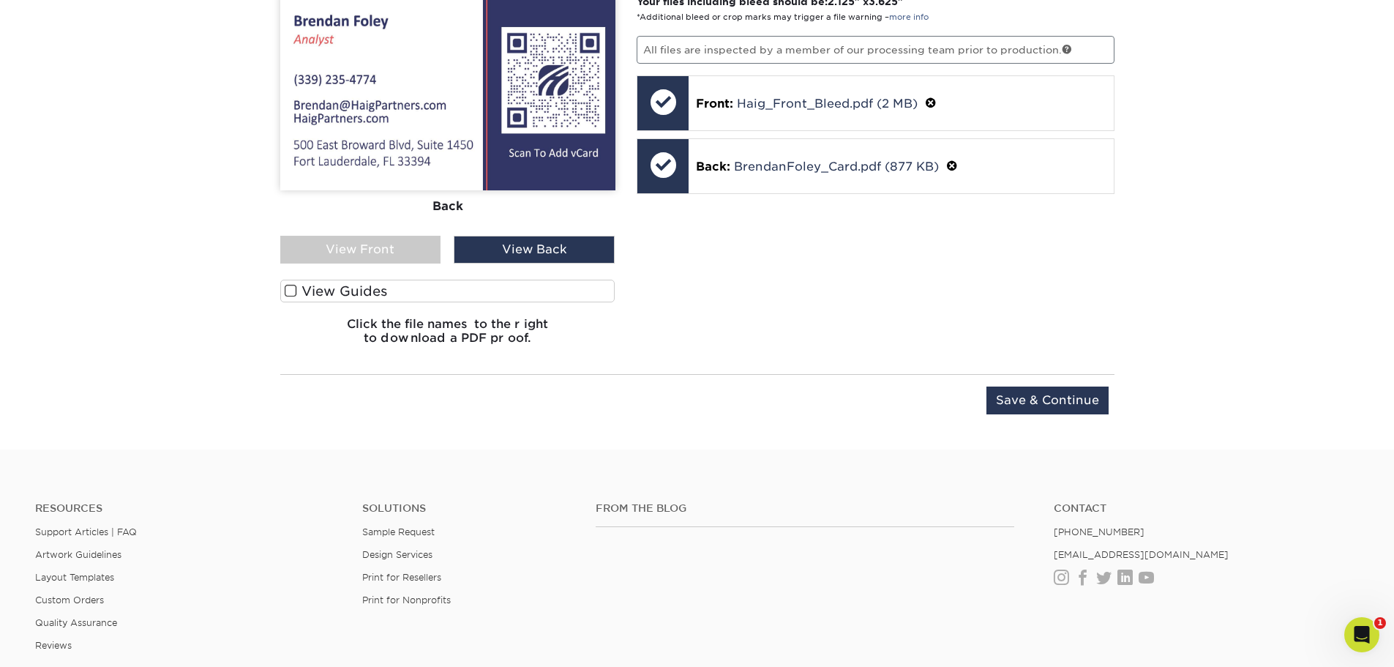
scroll to position [748, 0]
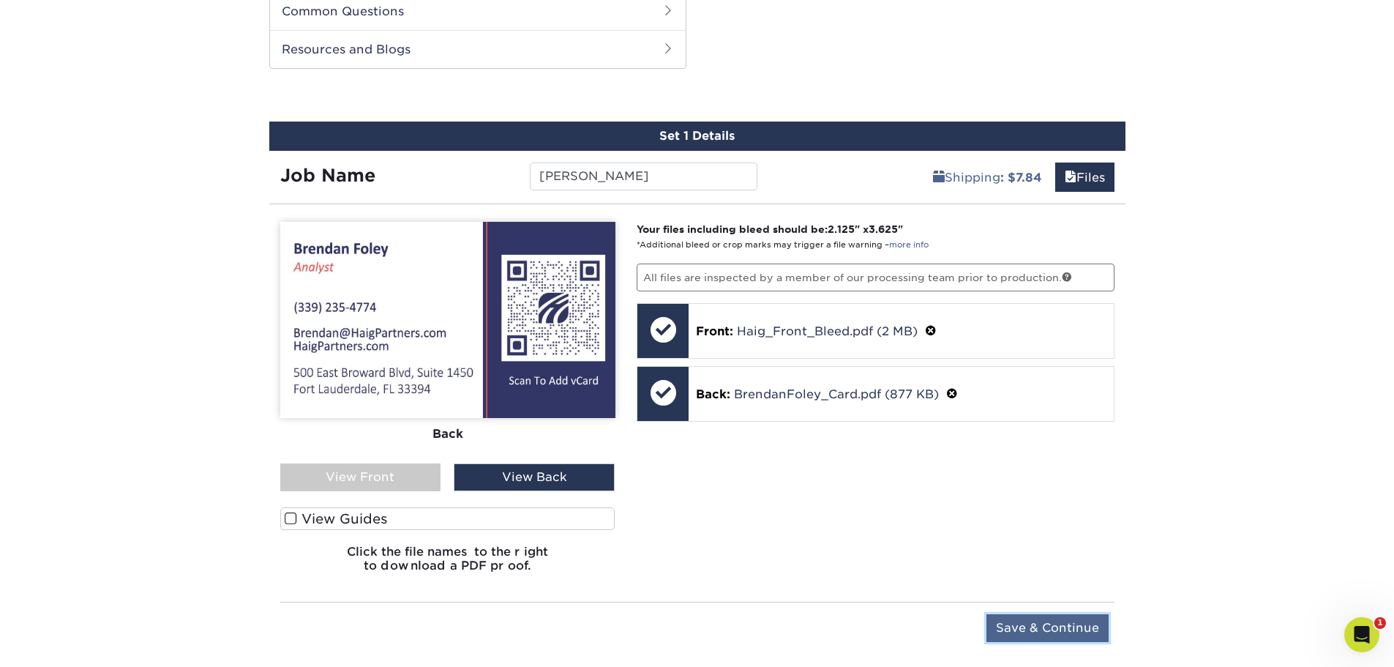
click at [1041, 627] on input "Save & Continue" at bounding box center [1047, 628] width 122 height 28
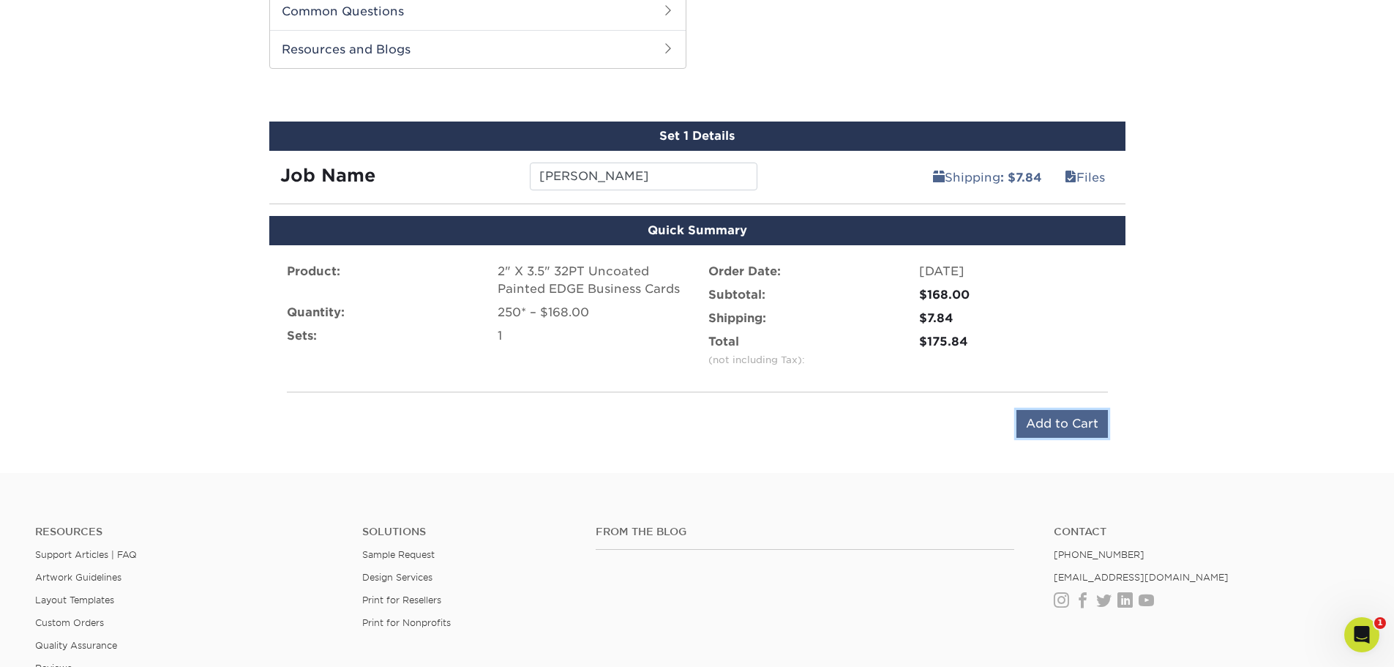
click at [1056, 429] on input "Add to Cart" at bounding box center [1061, 424] width 91 height 28
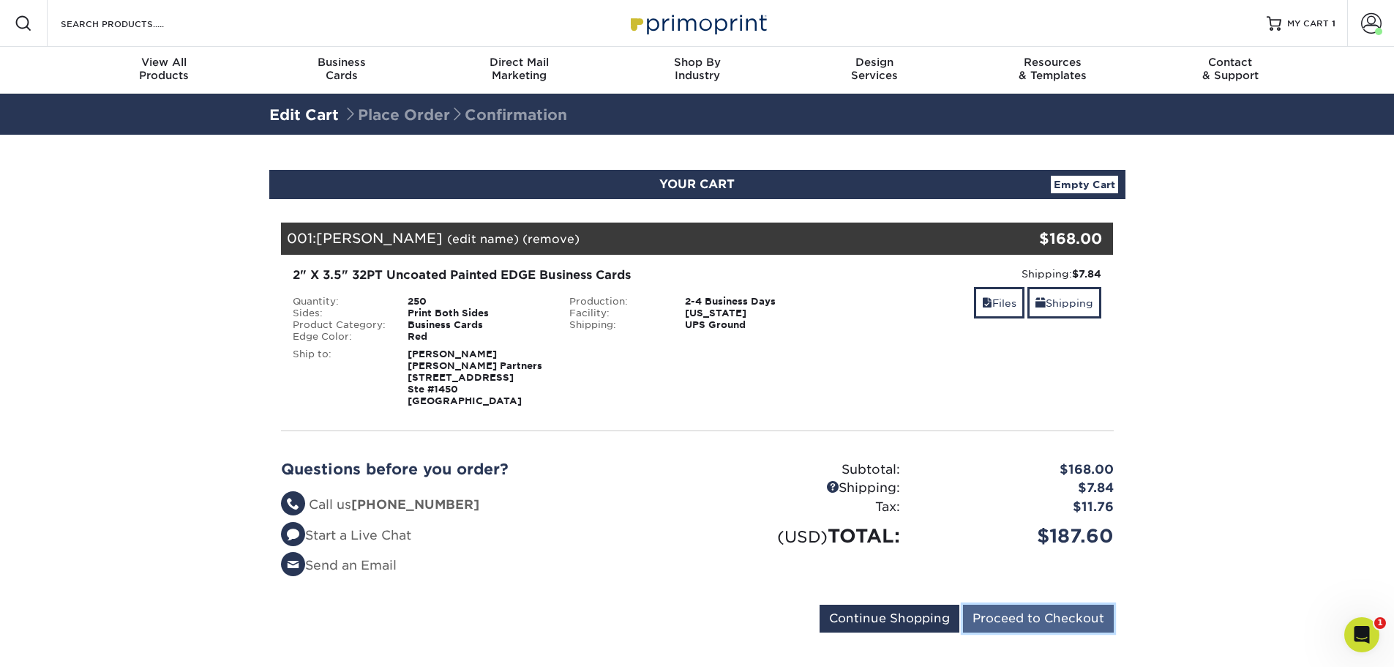
click at [1031, 612] on input "Proceed to Checkout" at bounding box center [1038, 618] width 151 height 28
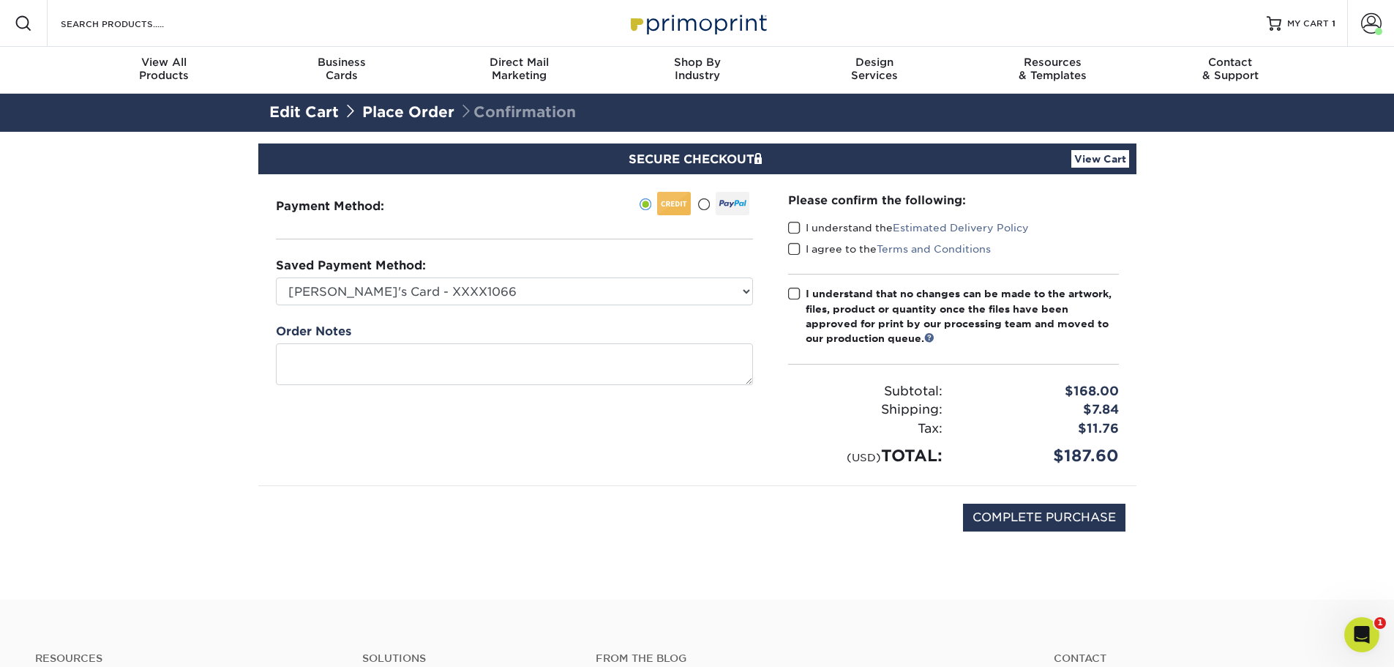
click at [788, 228] on span at bounding box center [794, 228] width 12 height 14
click at [0, 0] on input "I understand the Estimated Delivery Policy" at bounding box center [0, 0] width 0 height 0
click at [792, 249] on span at bounding box center [794, 249] width 12 height 14
click at [0, 0] on input "I agree to the Terms and Conditions" at bounding box center [0, 0] width 0 height 0
click at [792, 296] on span at bounding box center [794, 294] width 12 height 14
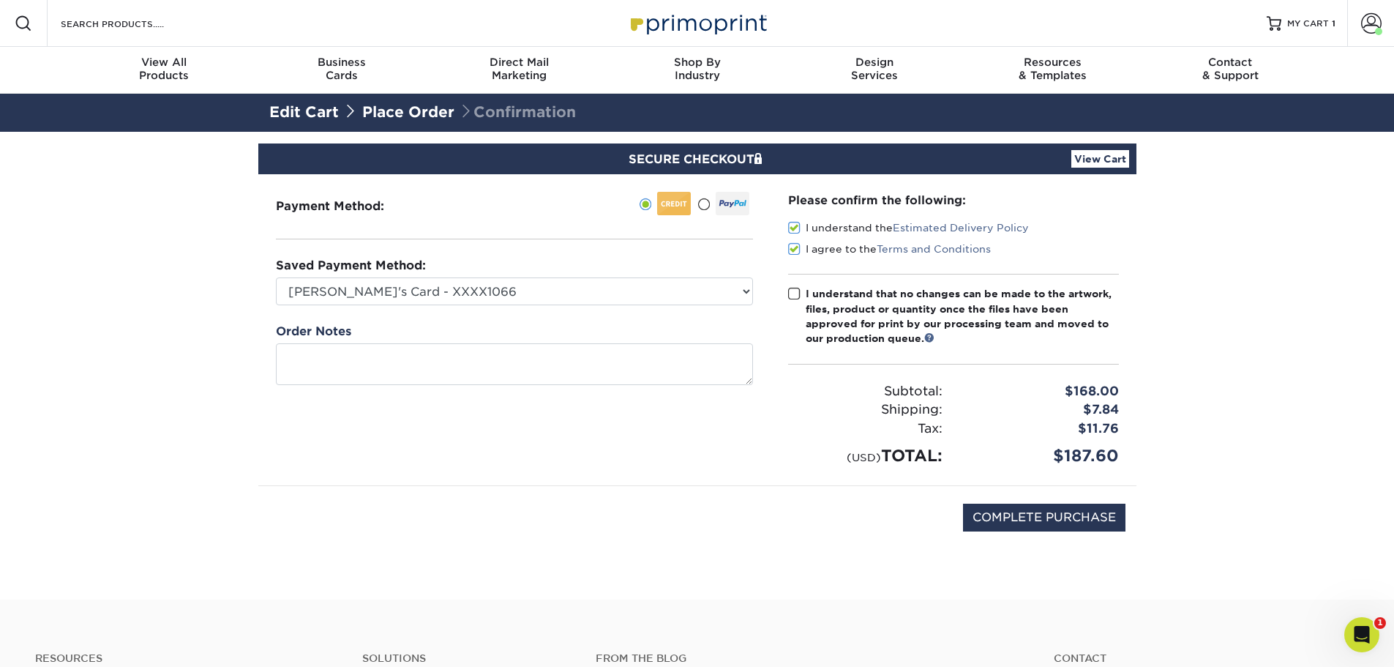
click at [0, 0] on input "I understand that no changes can be made to the artwork, files, product or quan…" at bounding box center [0, 0] width 0 height 0
click at [978, 514] on input "COMPLETE PURCHASE" at bounding box center [1044, 517] width 162 height 28
type input "PROCESSING, PLEASE WAIT..."
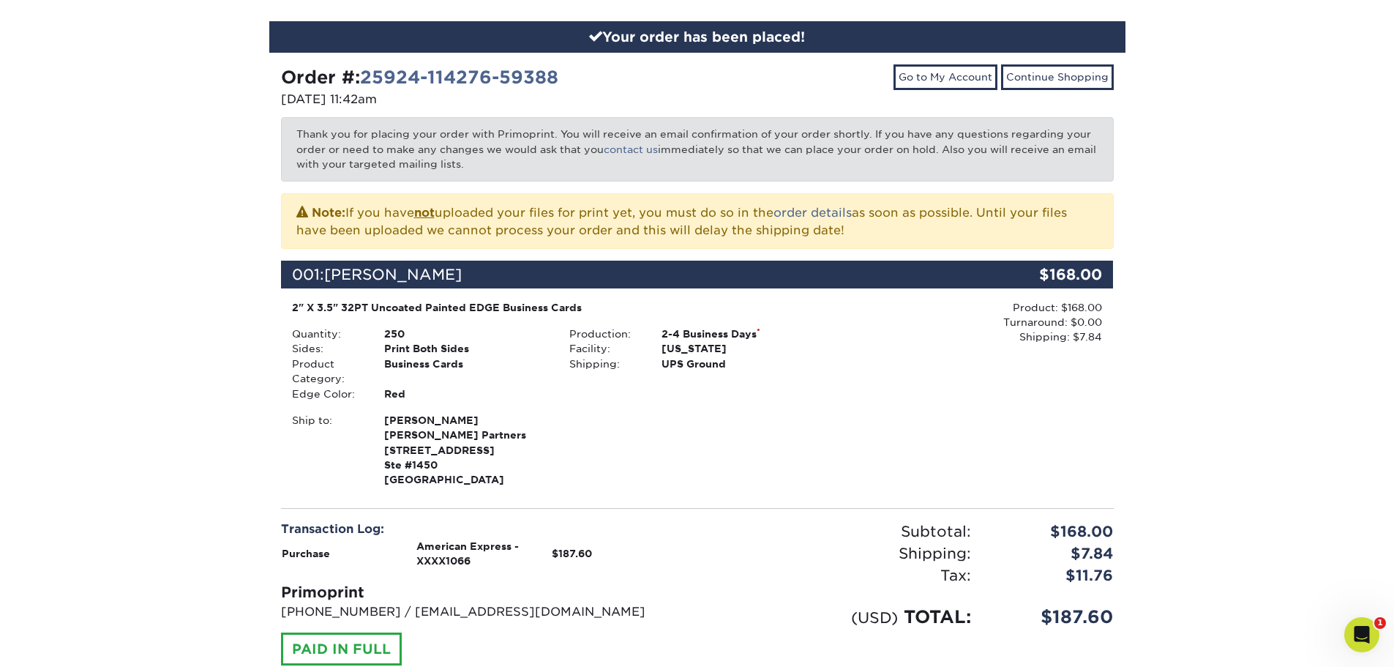
scroll to position [293, 0]
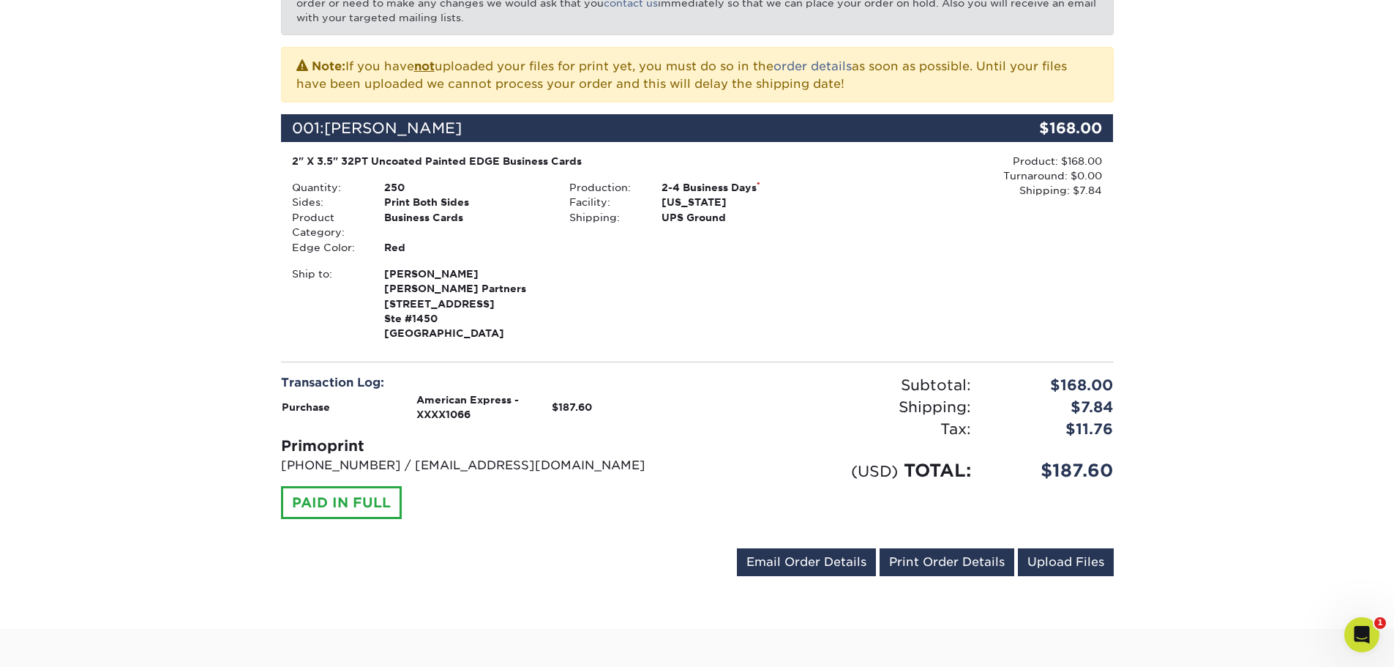
click at [1269, 421] on div "Your order has been placed! Order #: 25924-114276-59388 09/24/2025 11:42am Go t…" at bounding box center [697, 234] width 1394 height 789
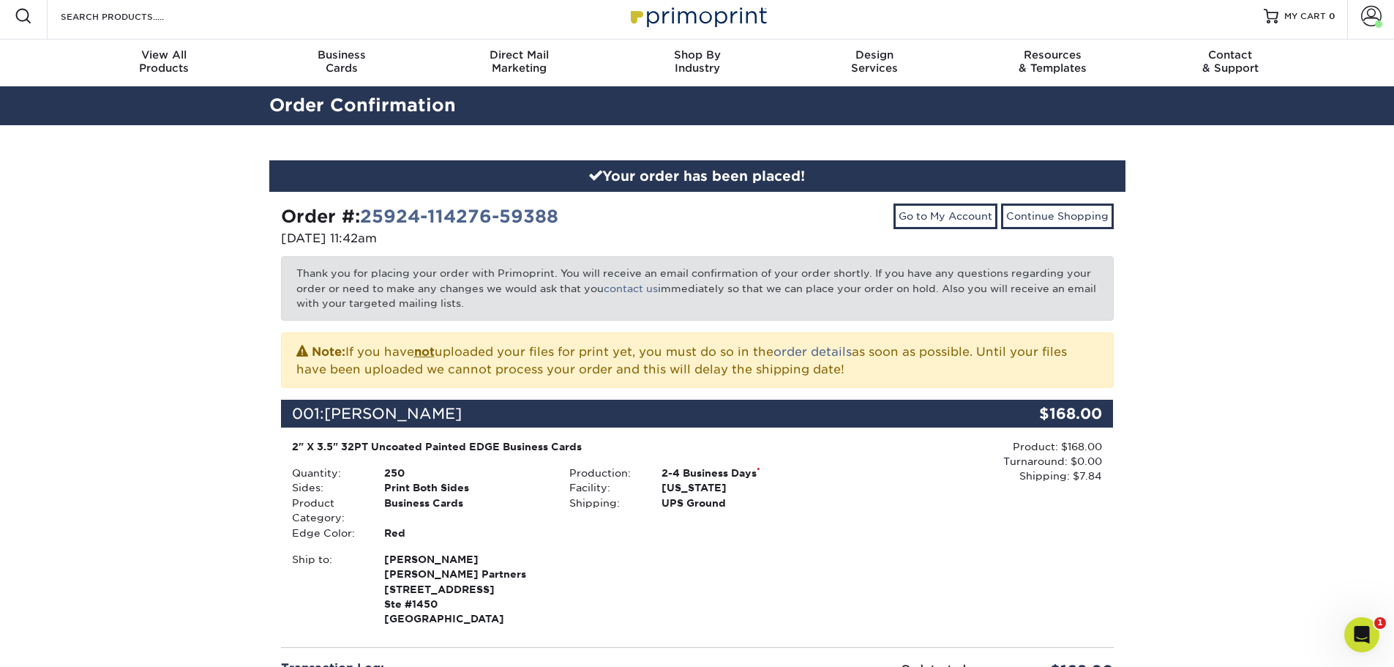
scroll to position [0, 0]
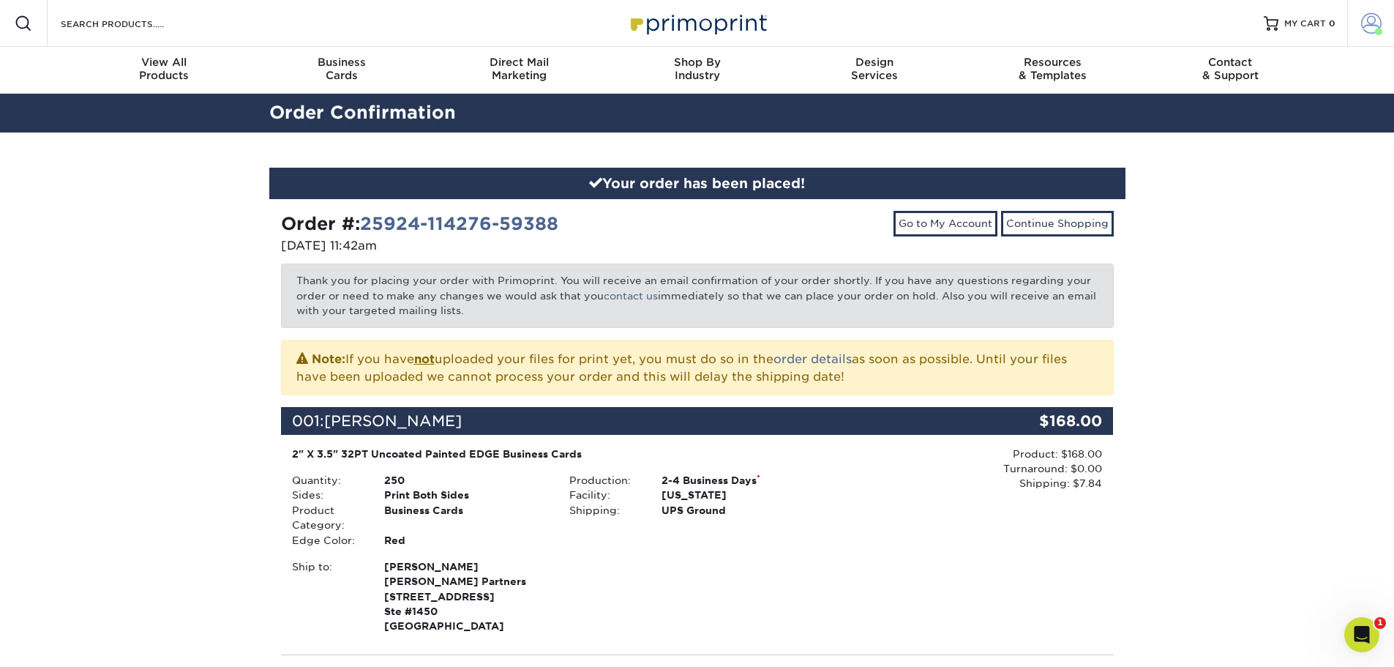
click at [1357, 21] on link "Account" at bounding box center [1370, 23] width 47 height 47
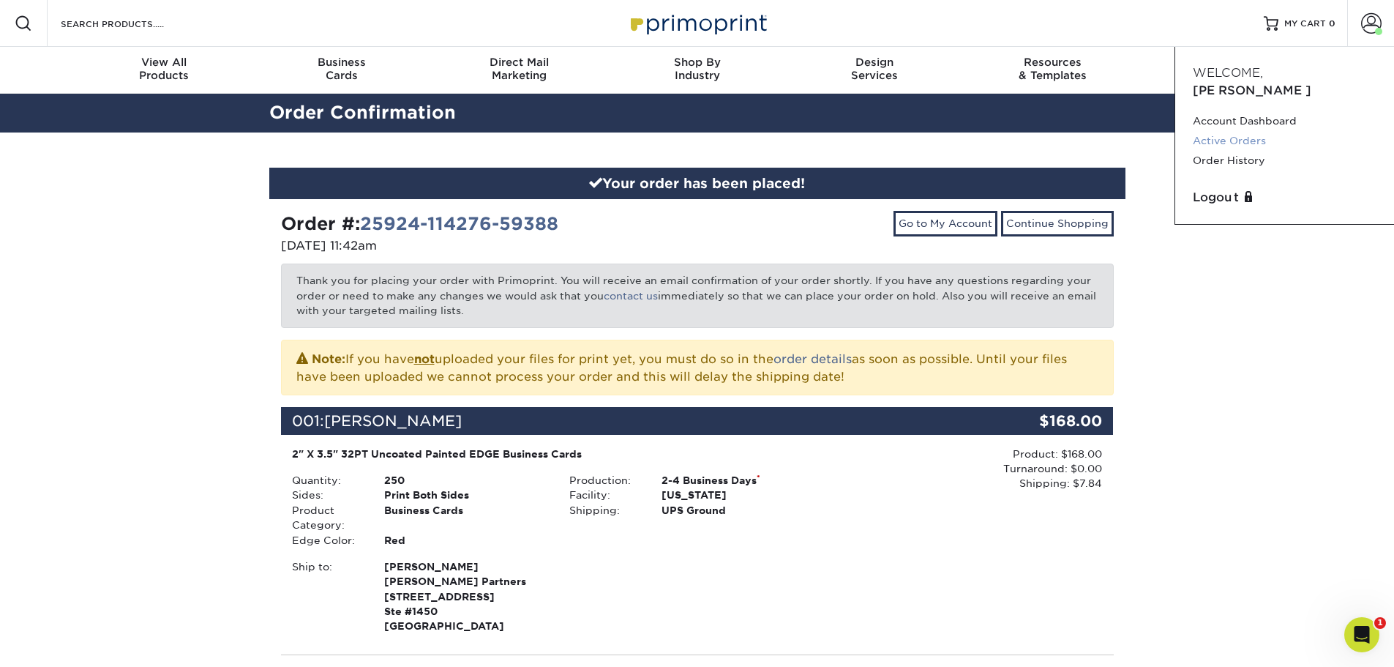
click at [1255, 131] on link "Active Orders" at bounding box center [1285, 141] width 184 height 20
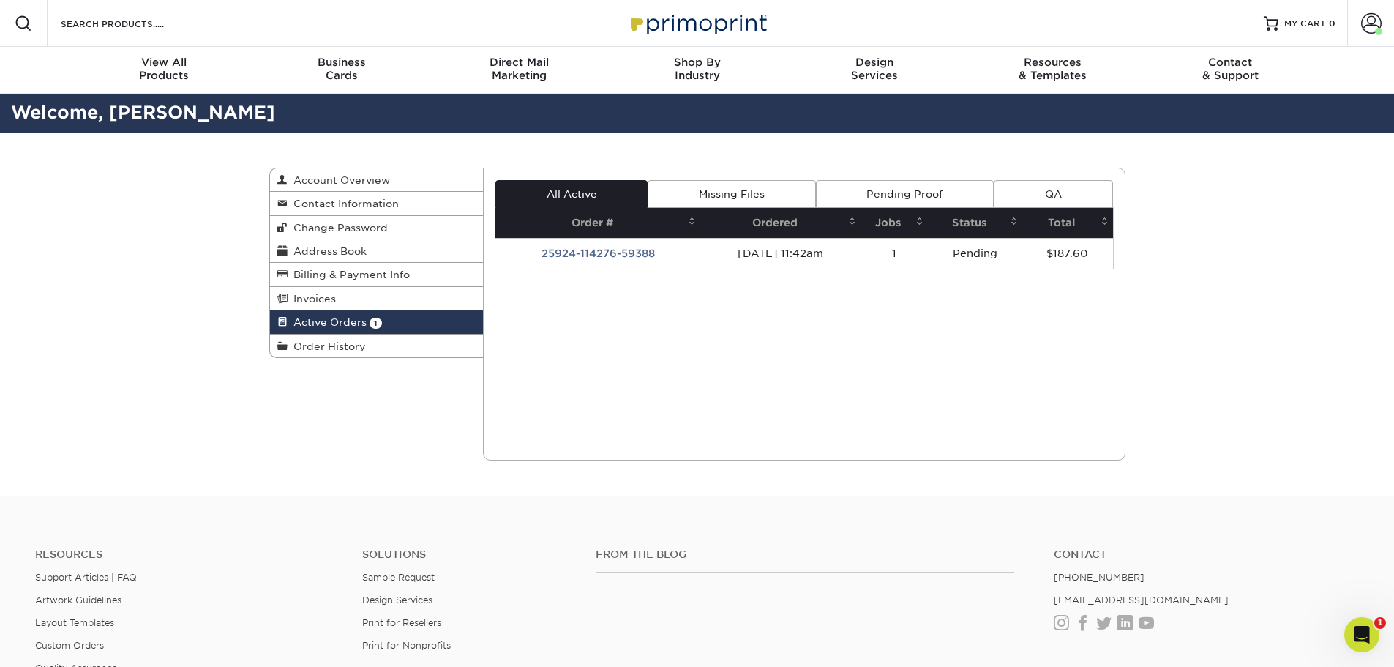
click at [1320, 416] on div "Active Orders Account Overview Contact Information Change Password Address Book…" at bounding box center [697, 313] width 1394 height 363
